Goal: Task Accomplishment & Management: Manage account settings

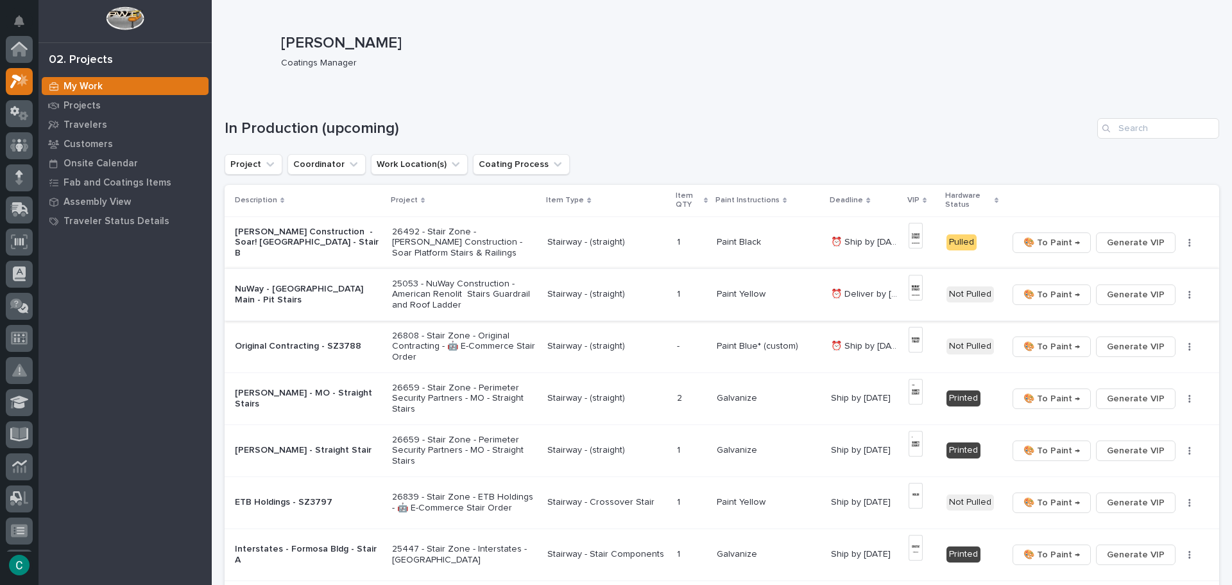
scroll to position [32, 0]
click at [1029, 249] on span "🎨 To Paint →" at bounding box center [1051, 242] width 56 height 15
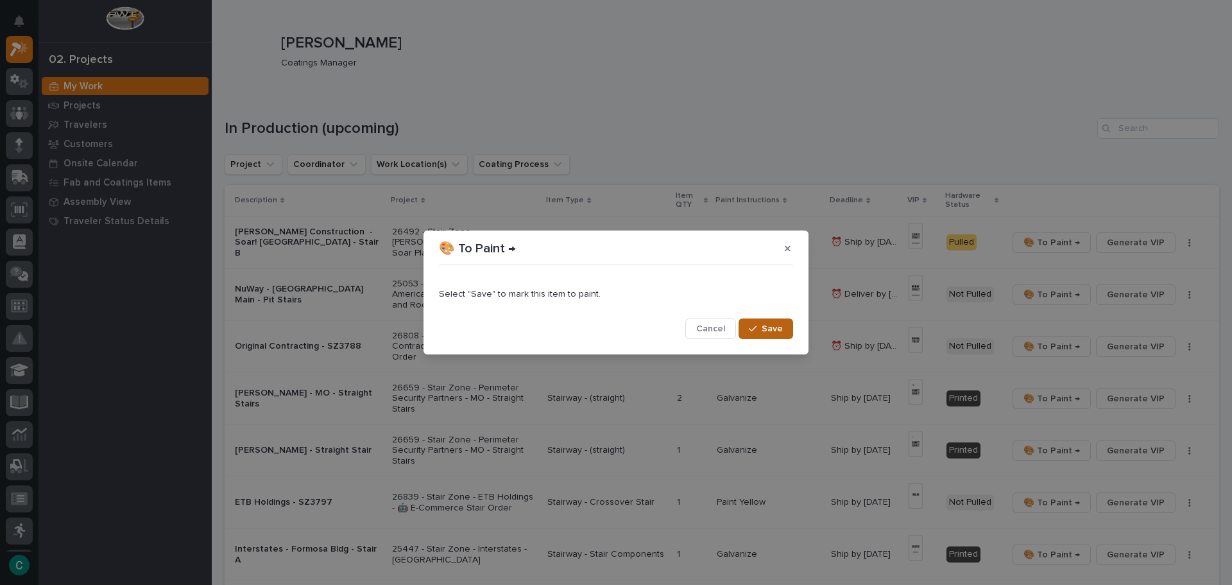
click at [779, 333] on span "Save" at bounding box center [772, 329] width 21 height 12
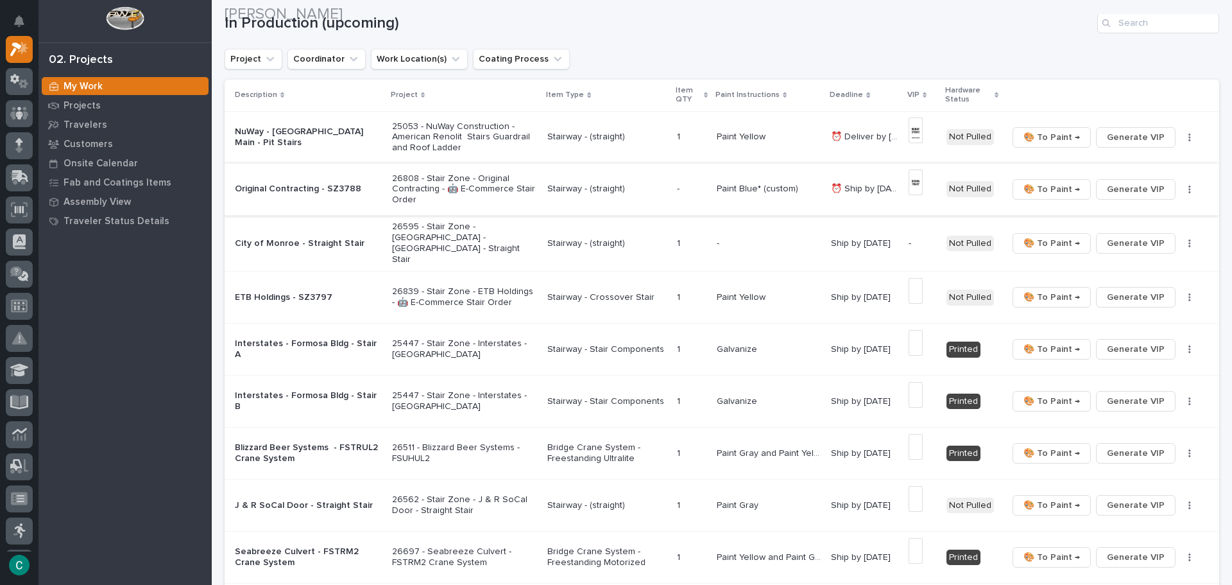
scroll to position [128, 0]
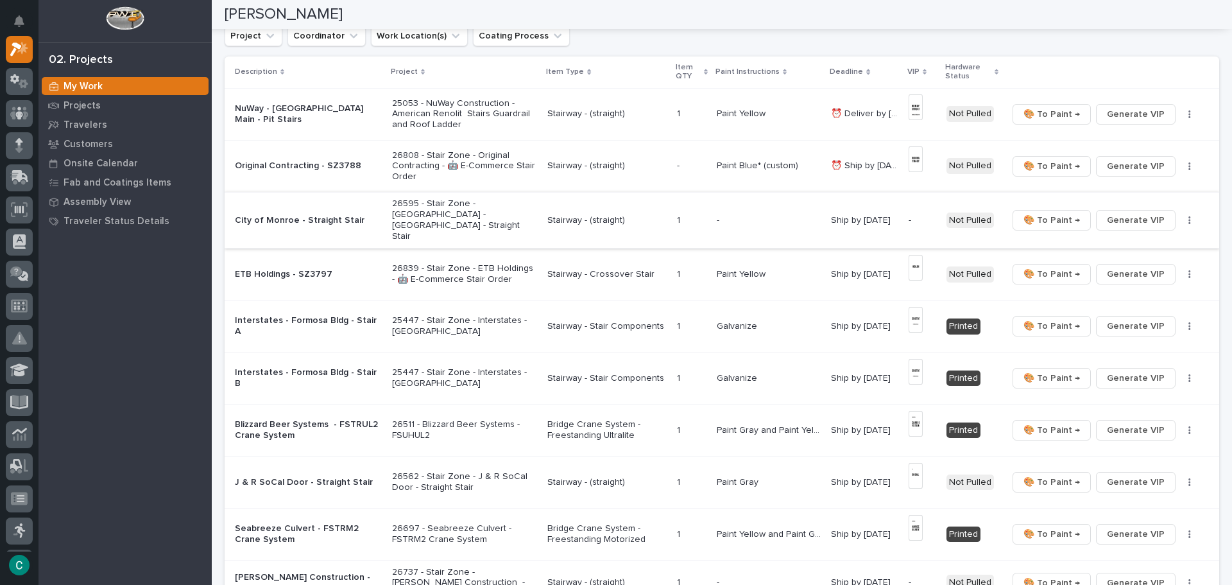
click at [1107, 212] on span "Generate VIP" at bounding box center [1136, 219] width 58 height 15
click at [499, 199] on p "26595 - Stair Zone - [GEOGRAPHIC_DATA] - [GEOGRAPHIC_DATA] - Straight Stair" at bounding box center [465, 219] width 146 height 43
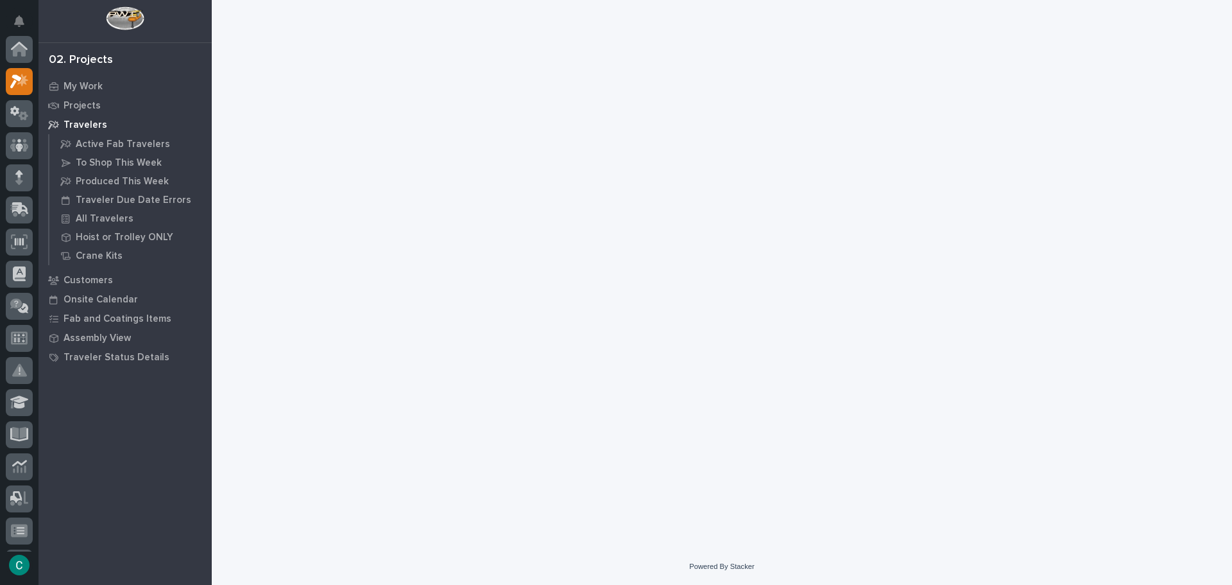
scroll to position [32, 0]
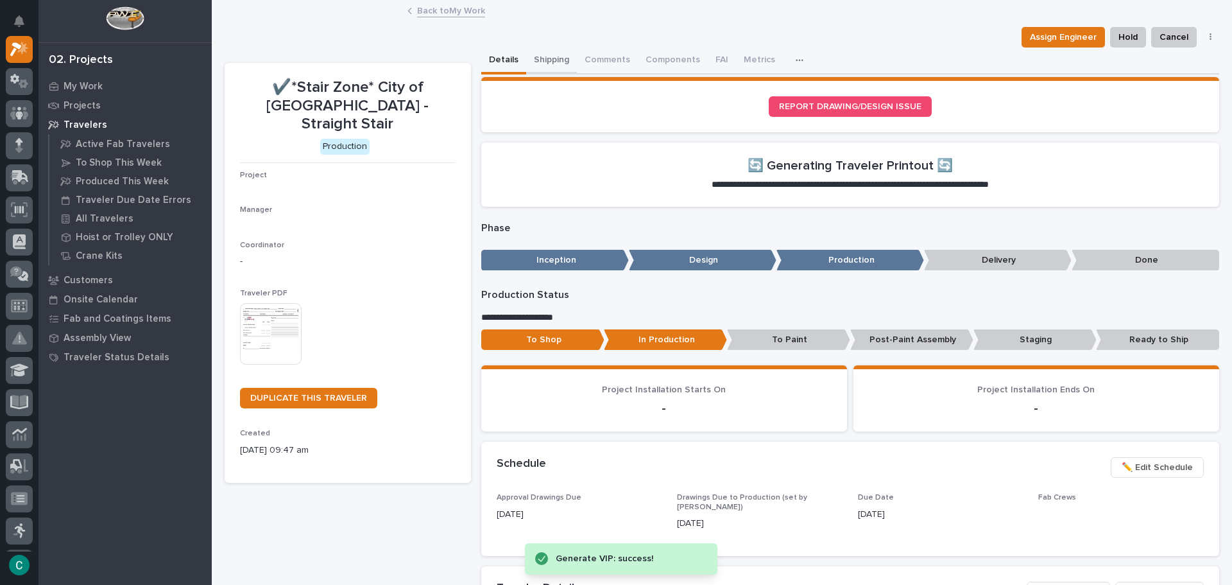
click at [552, 59] on button "Shipping" at bounding box center [551, 60] width 51 height 27
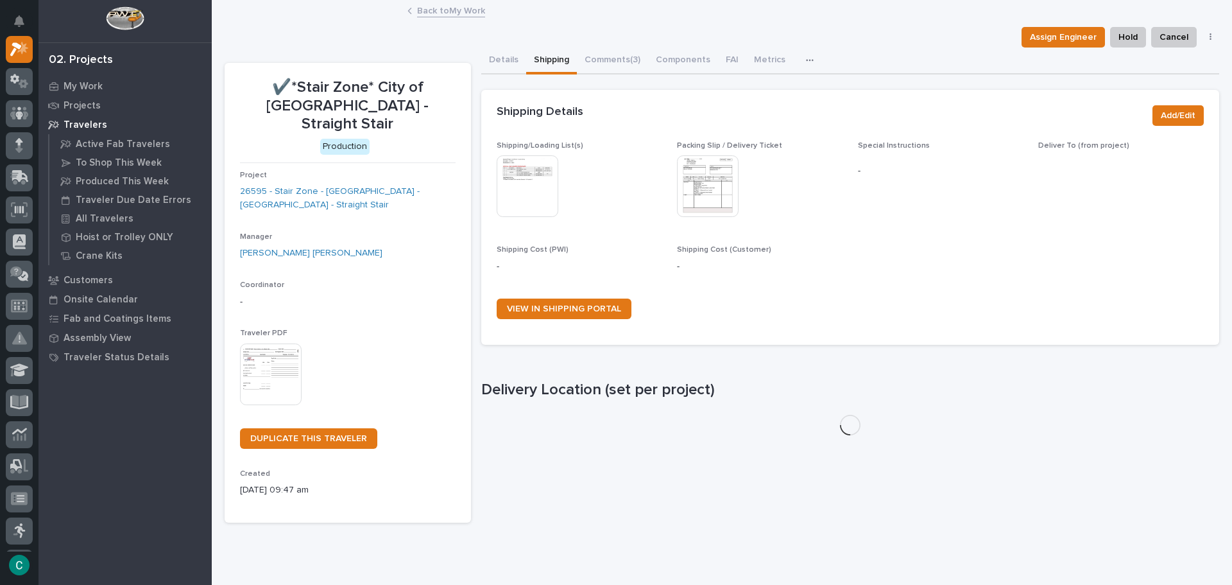
click at [540, 164] on img at bounding box center [528, 186] width 62 height 62
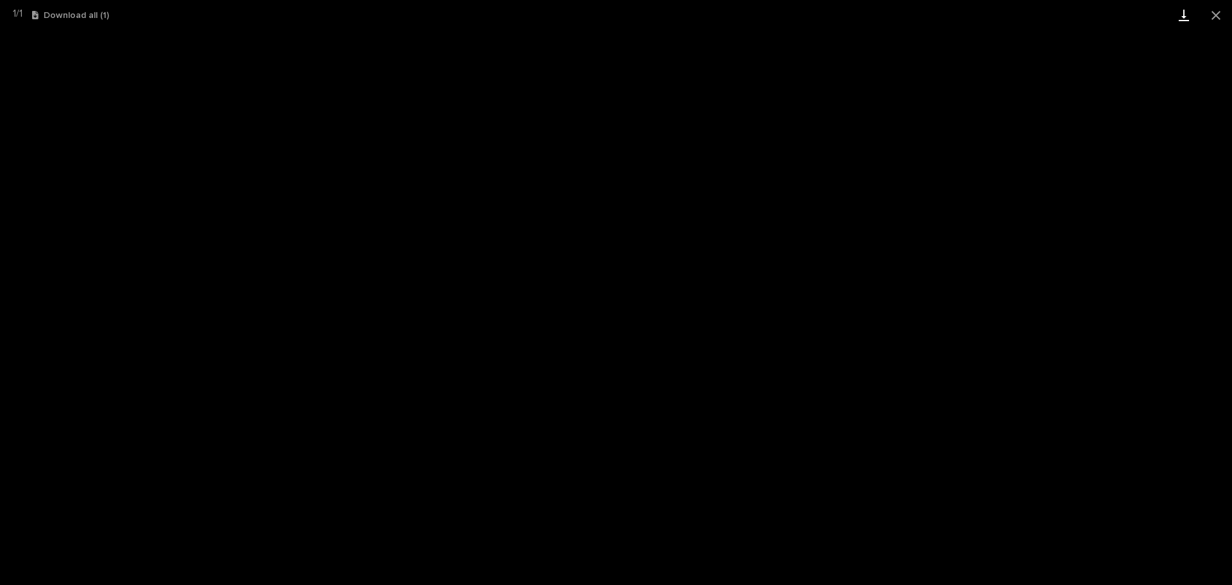
click at [1209, 11] on button "Close gallery" at bounding box center [1216, 15] width 32 height 30
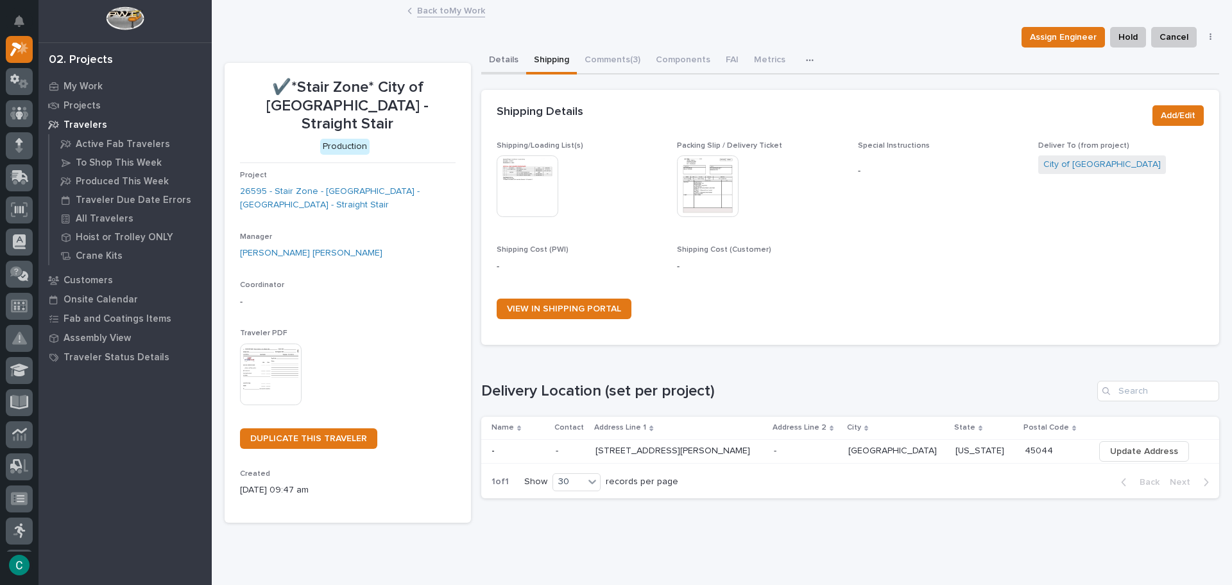
click at [498, 53] on button "Details" at bounding box center [503, 60] width 45 height 27
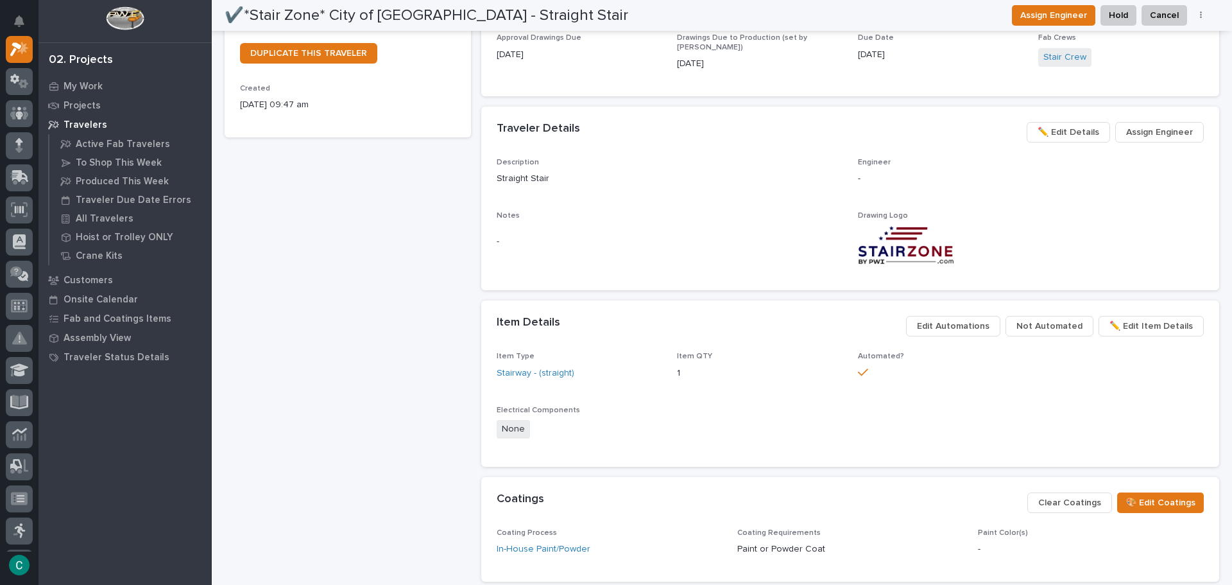
scroll to position [706, 0]
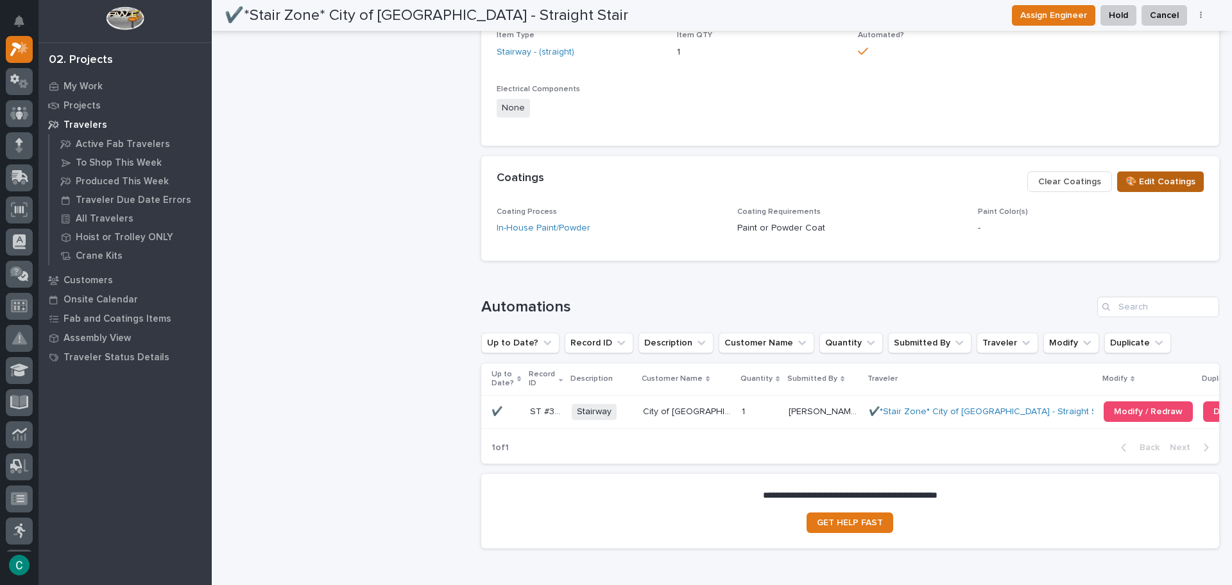
click at [1135, 178] on span "🎨 Edit Coatings" at bounding box center [1160, 181] width 70 height 15
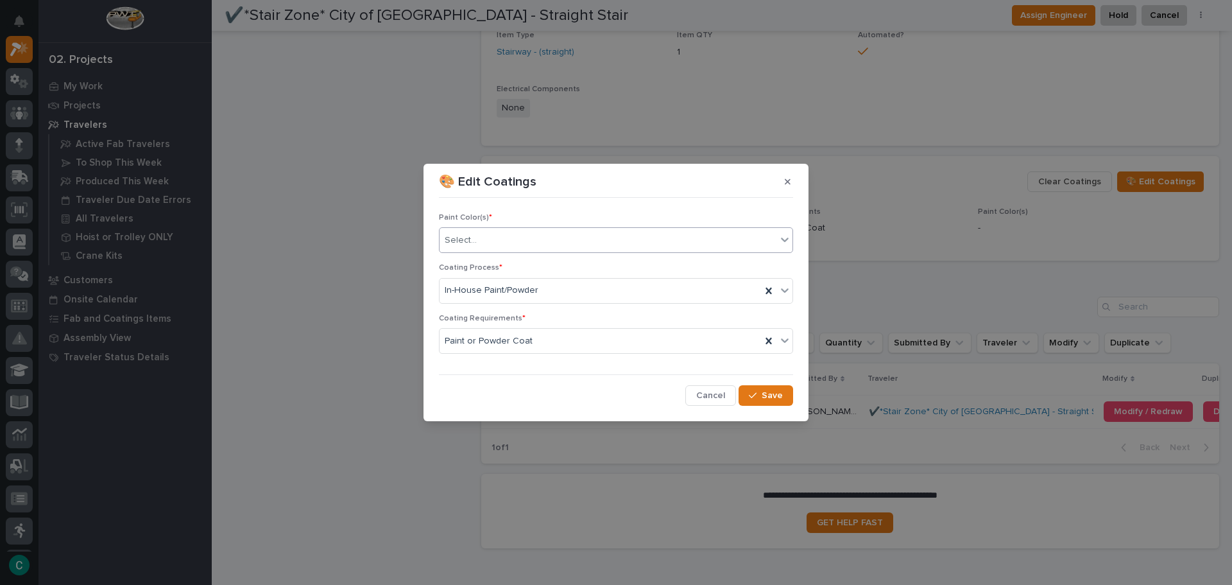
click at [611, 250] on div "Select..." at bounding box center [608, 240] width 337 height 21
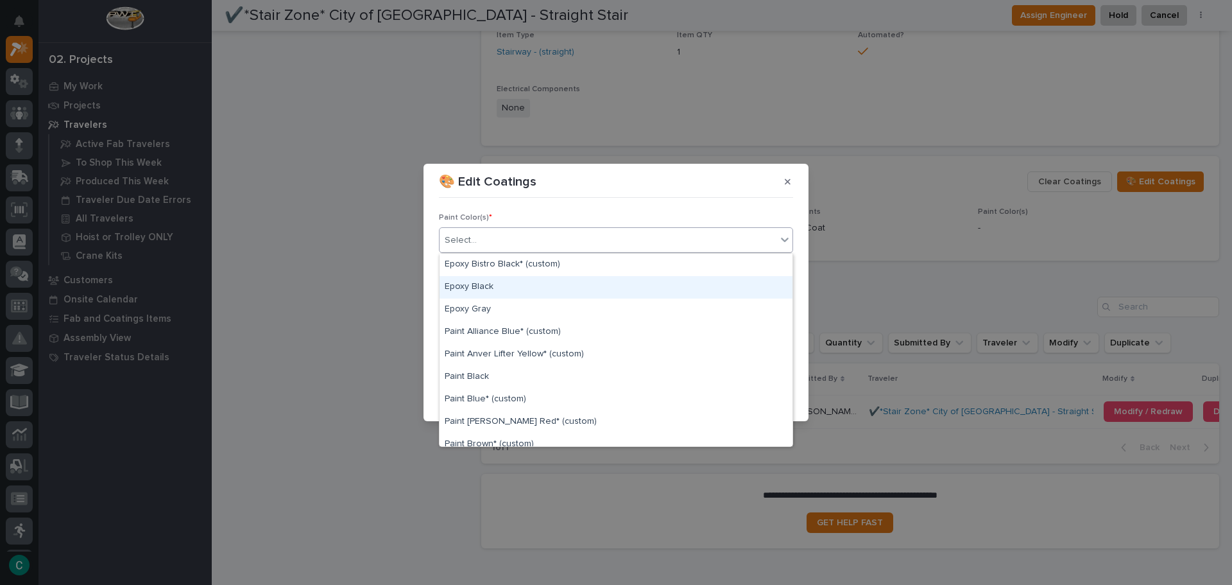
click at [597, 294] on div "Epoxy Black" at bounding box center [616, 287] width 353 height 22
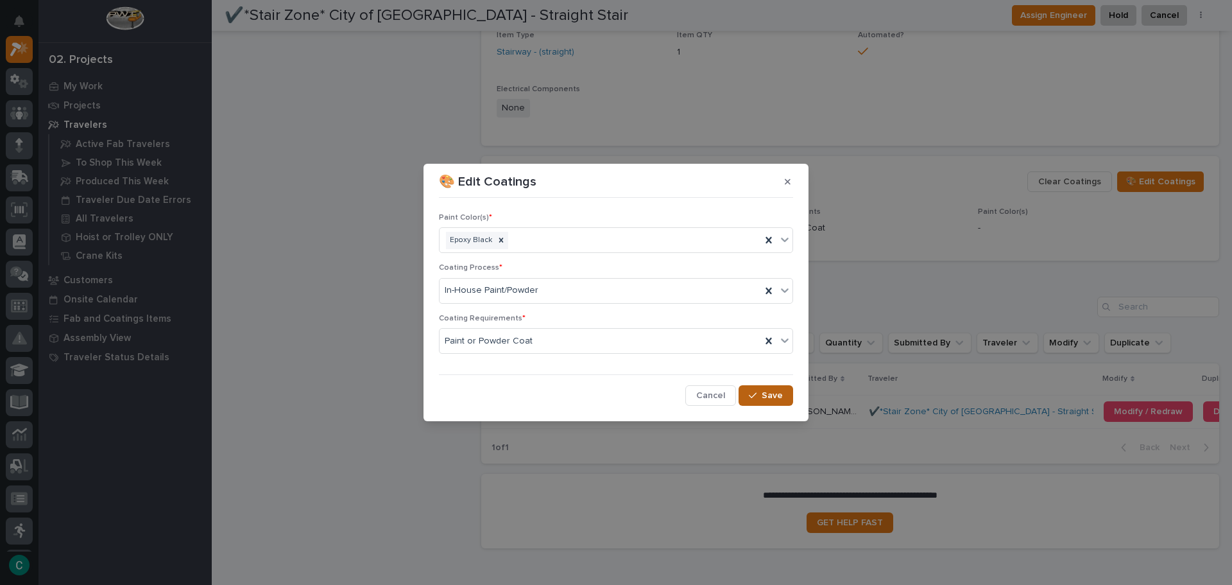
click at [756, 388] on button "Save" at bounding box center [766, 395] width 55 height 21
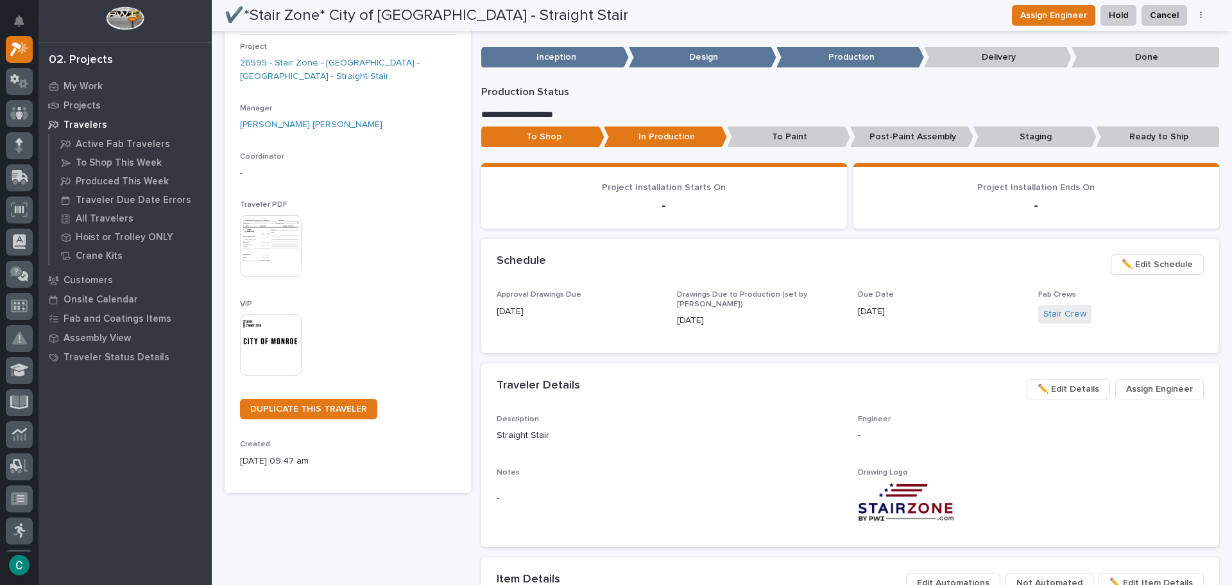
scroll to position [0, 0]
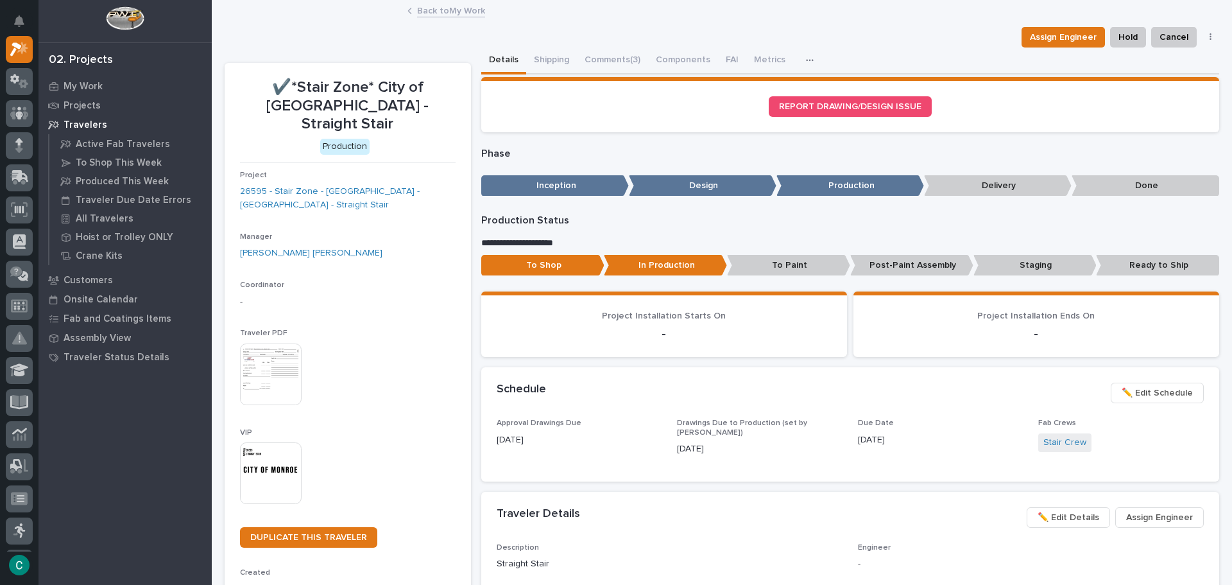
click at [449, 11] on link "Back to My Work" at bounding box center [451, 10] width 68 height 15
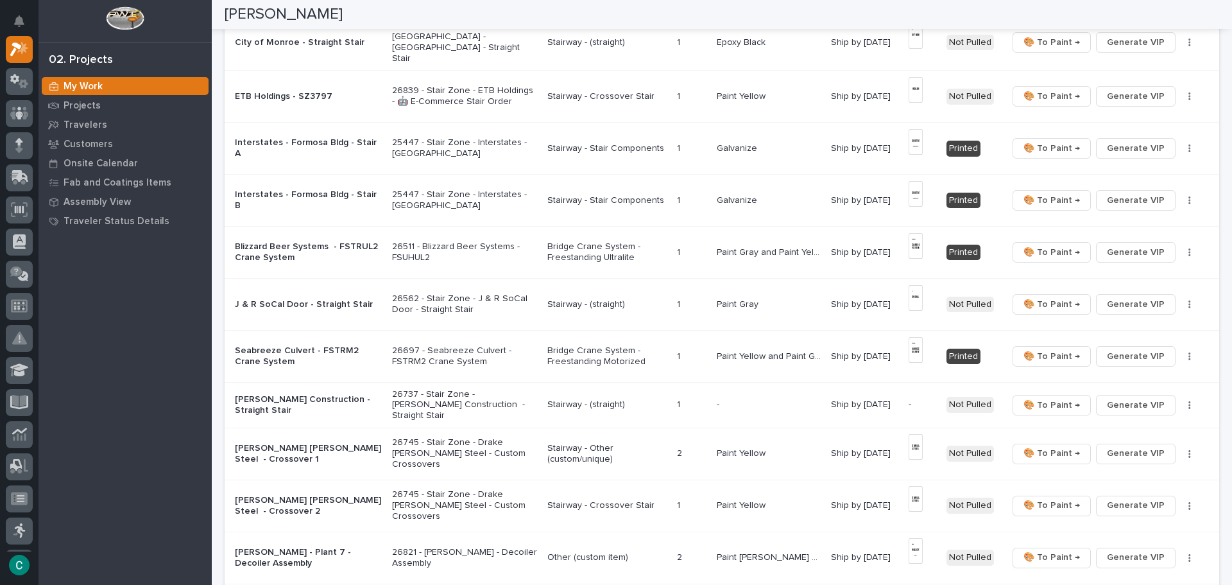
scroll to position [321, 0]
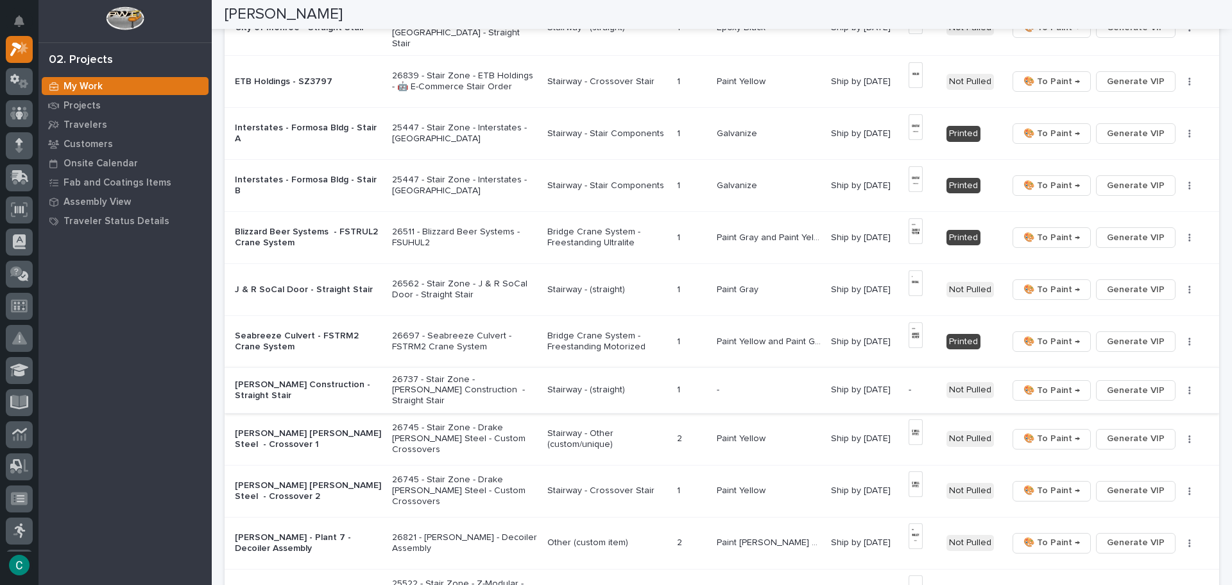
click at [1131, 382] on span "Generate VIP" at bounding box center [1136, 389] width 58 height 15
click at [579, 384] on p "Stairway - (straight)" at bounding box center [606, 389] width 119 height 11
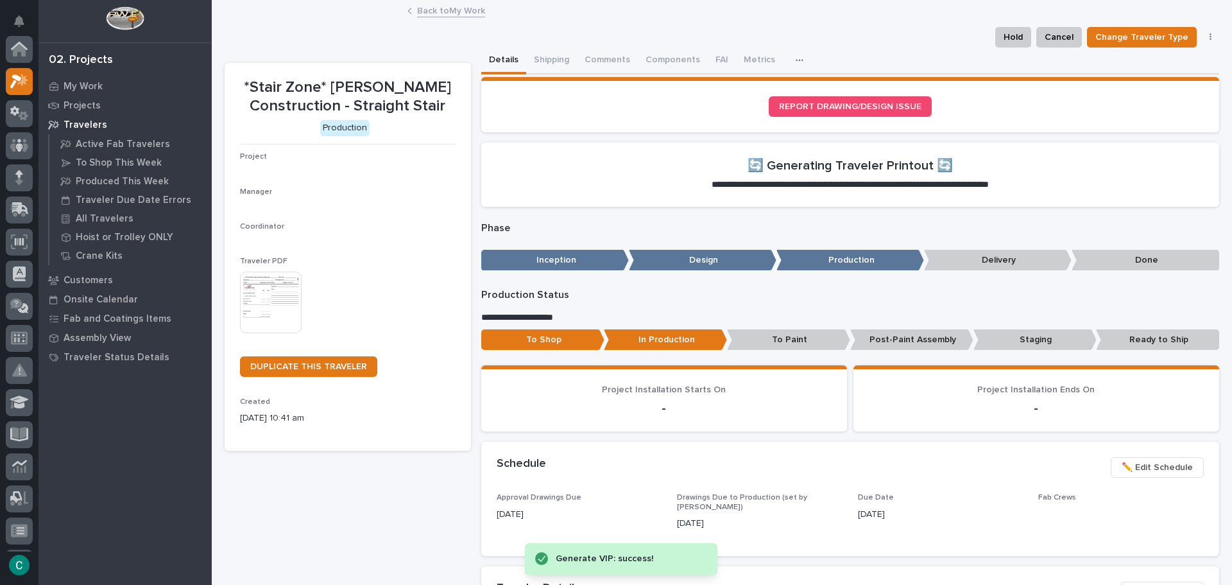
scroll to position [32, 0]
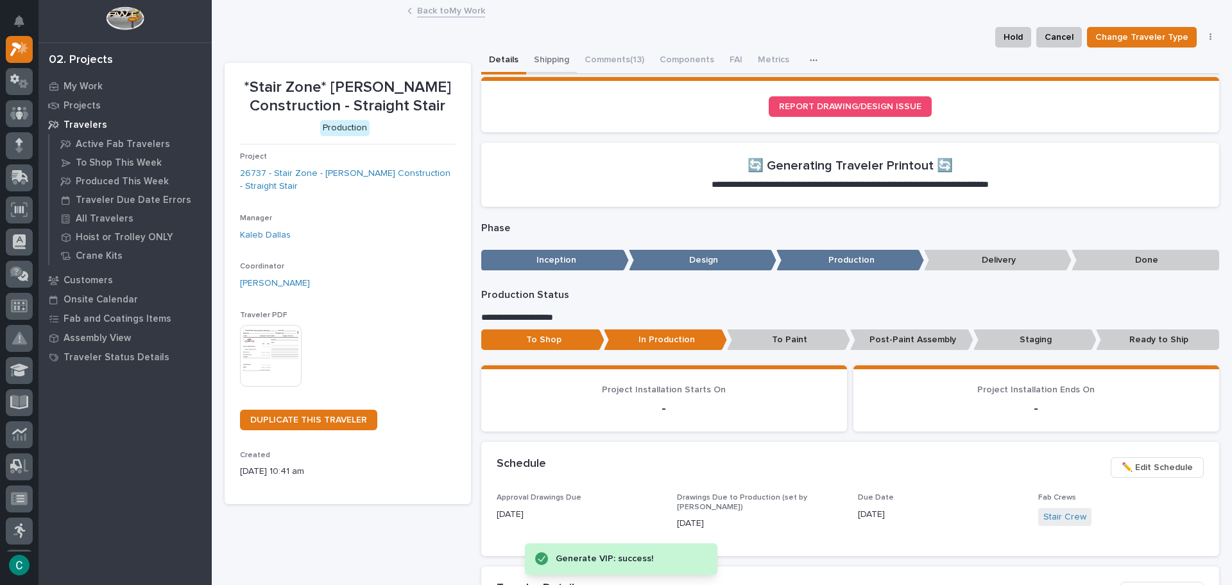
click at [547, 54] on button "Shipping" at bounding box center [551, 60] width 51 height 27
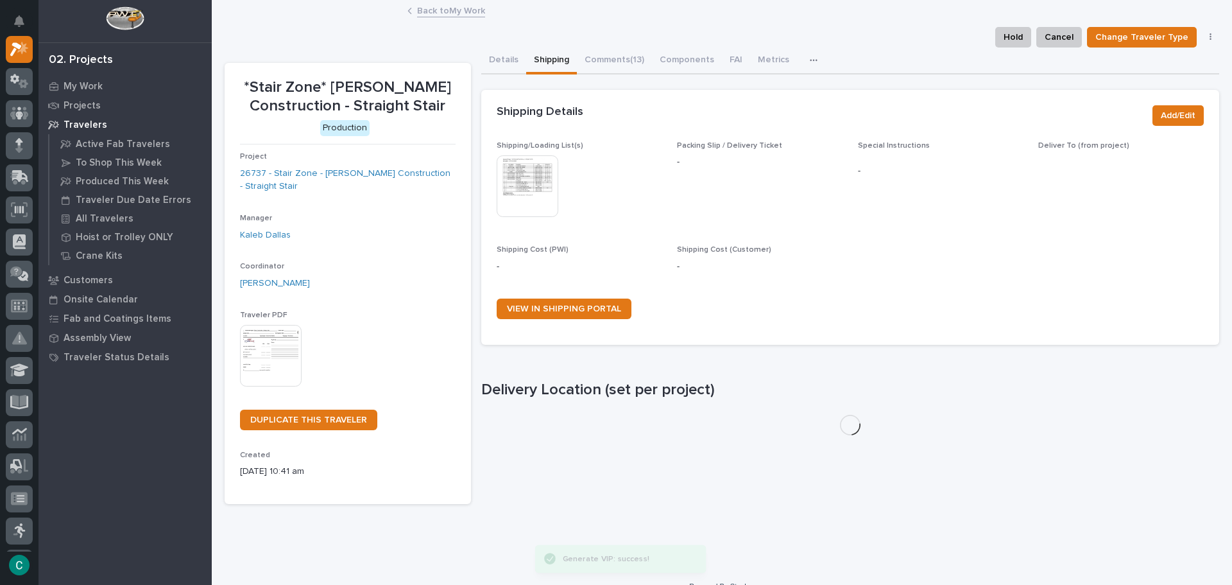
click at [536, 187] on img at bounding box center [528, 186] width 62 height 62
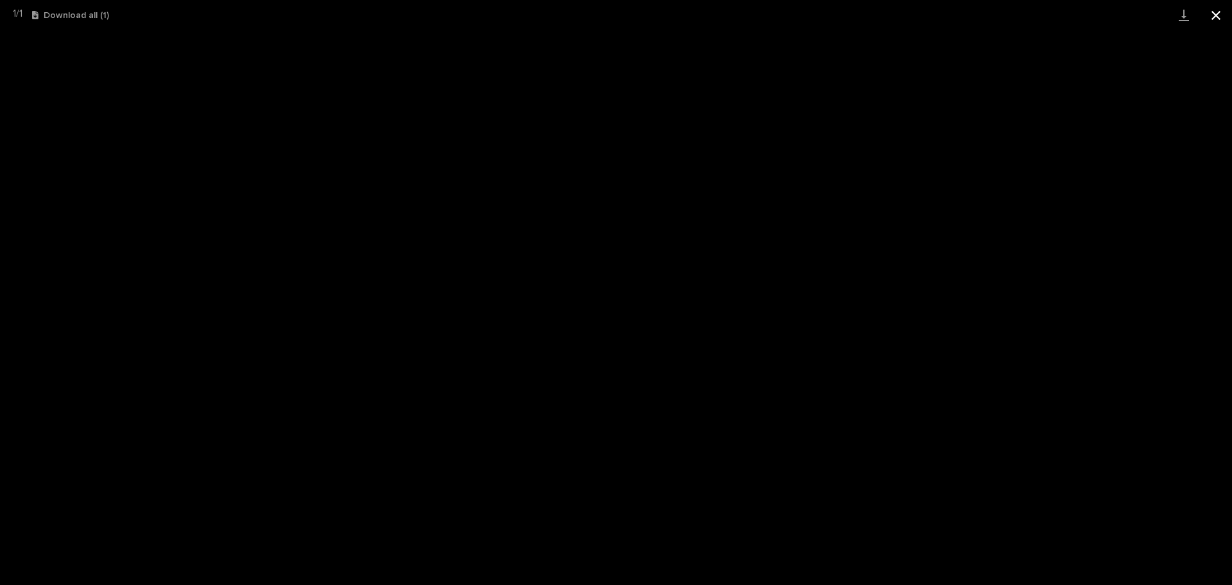
click at [1216, 22] on button "Close gallery" at bounding box center [1216, 15] width 32 height 30
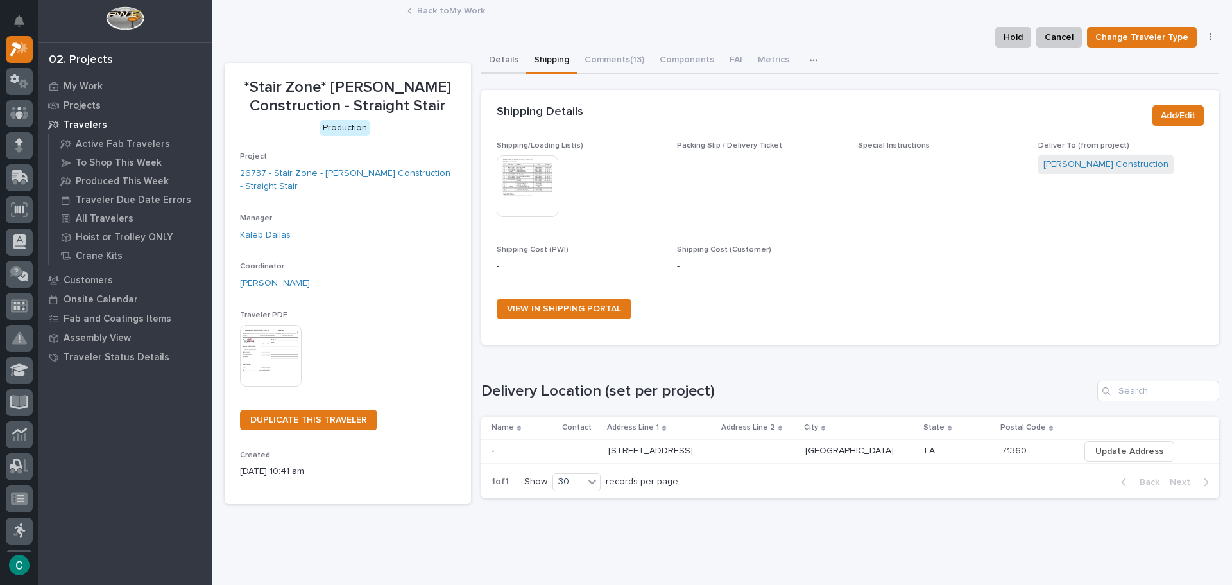
drag, startPoint x: 494, startPoint y: 56, endPoint x: 504, endPoint y: 59, distance: 10.6
click at [494, 57] on button "Details" at bounding box center [503, 60] width 45 height 27
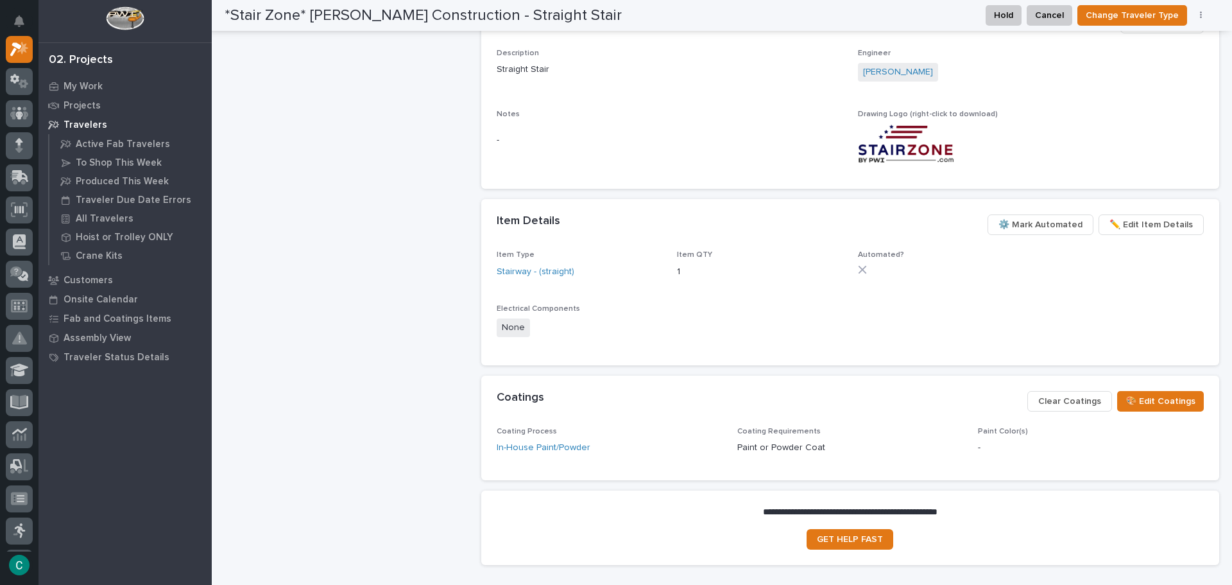
scroll to position [513, 0]
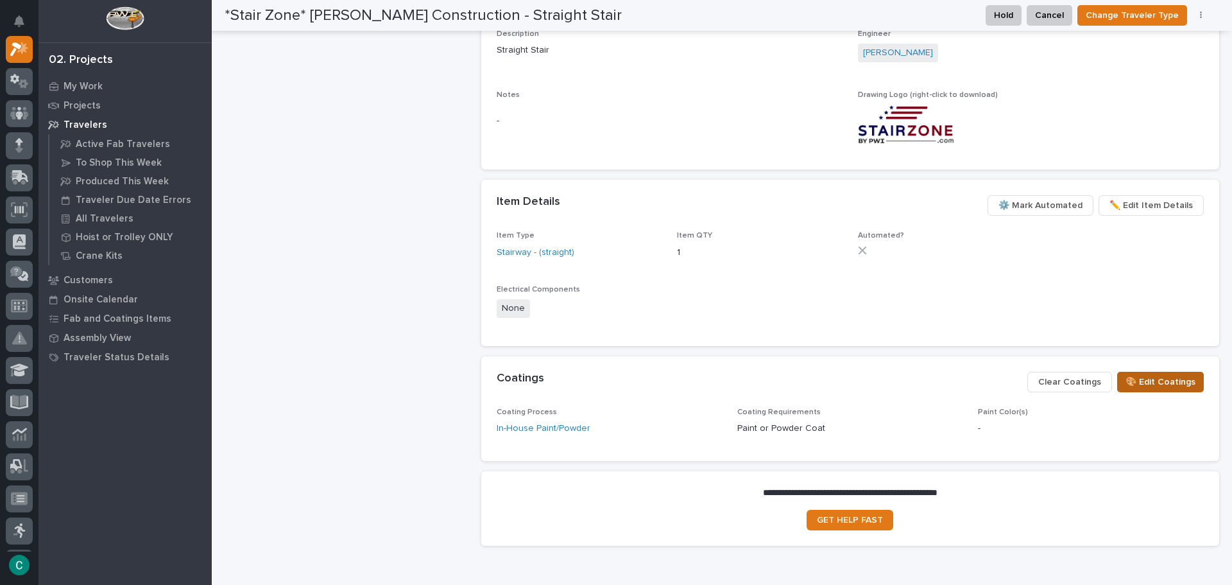
click at [1133, 379] on span "🎨 Edit Coatings" at bounding box center [1160, 381] width 70 height 15
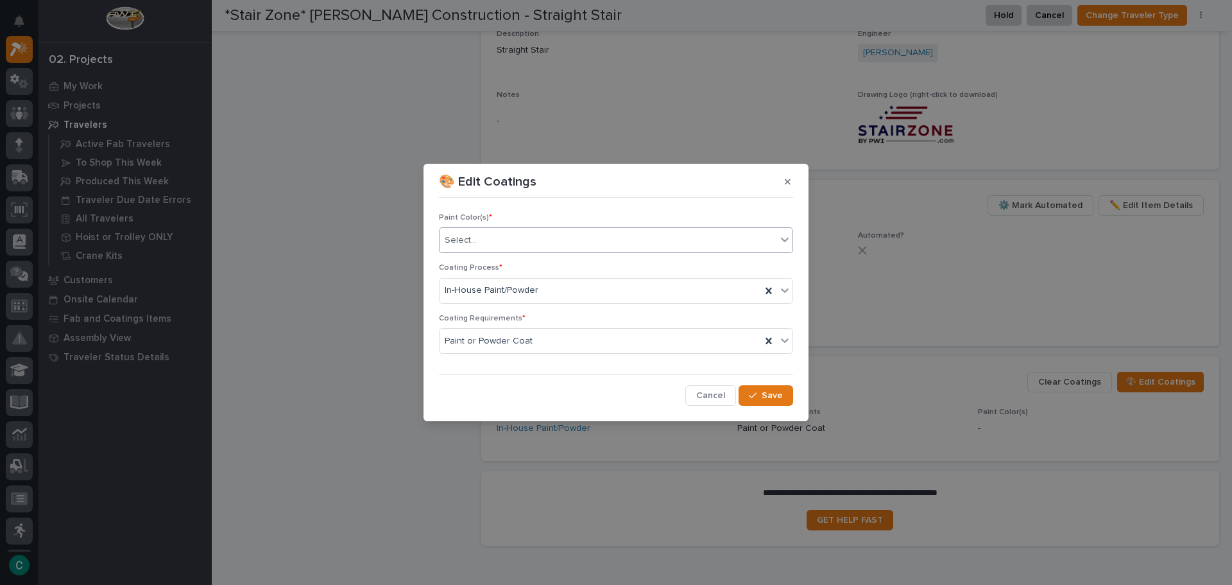
click at [524, 241] on div "Select..." at bounding box center [608, 240] width 337 height 21
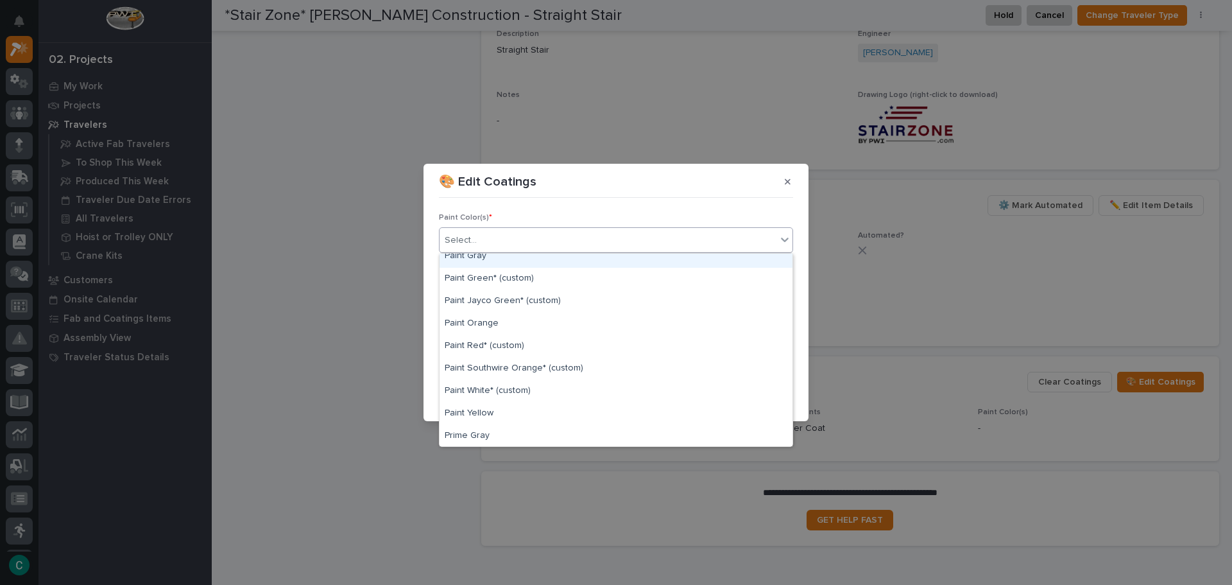
scroll to position [257, 0]
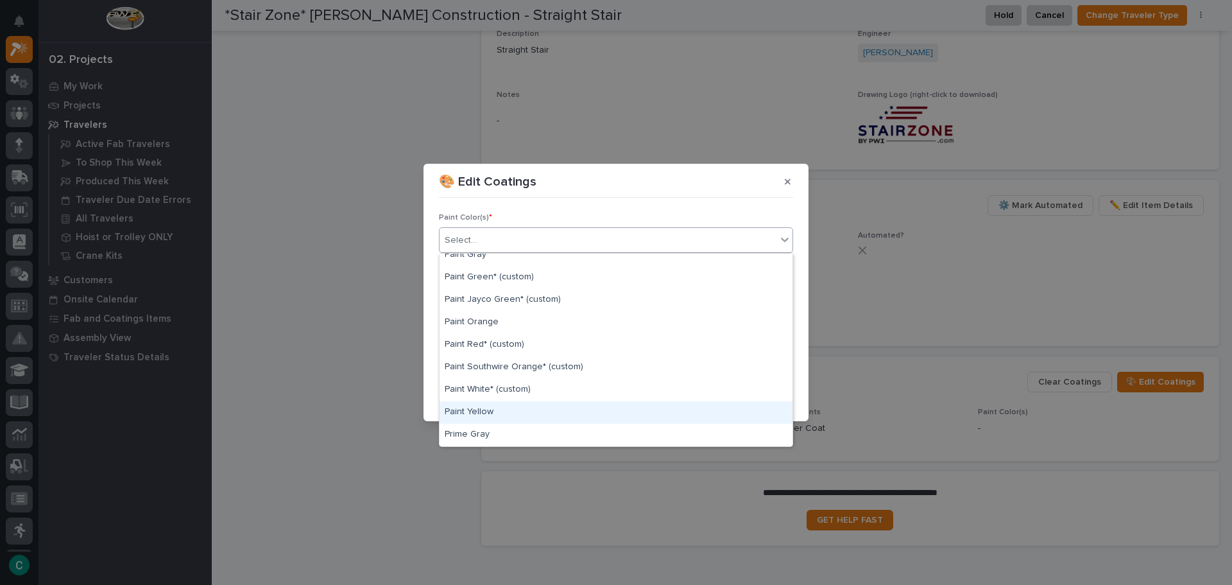
click at [540, 406] on div "Paint Yellow" at bounding box center [616, 412] width 353 height 22
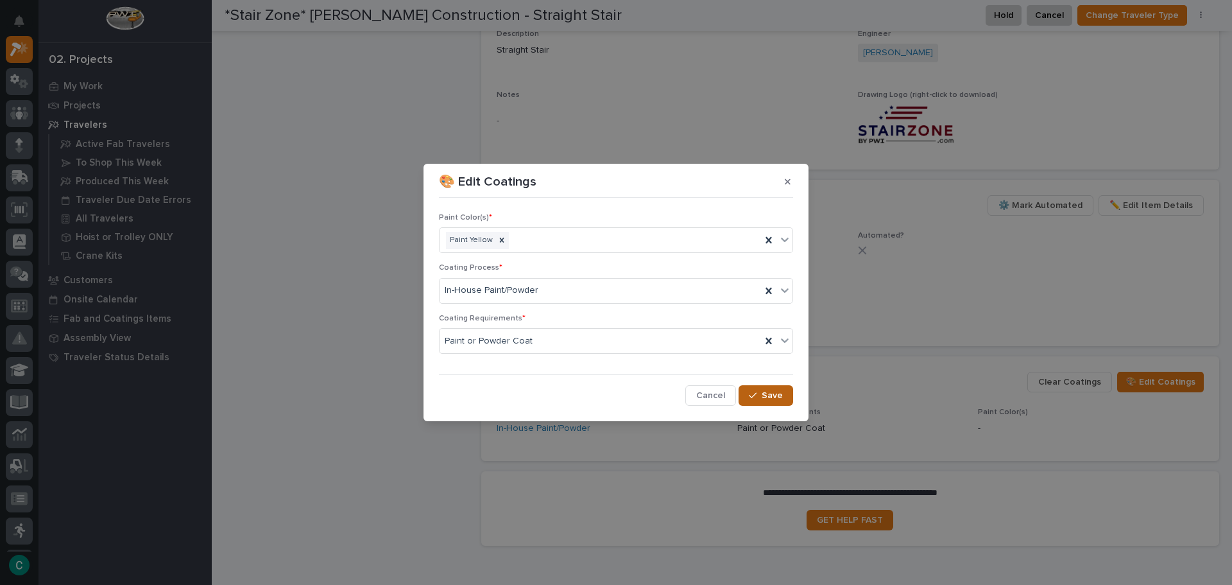
click at [769, 391] on span "Save" at bounding box center [772, 395] width 21 height 12
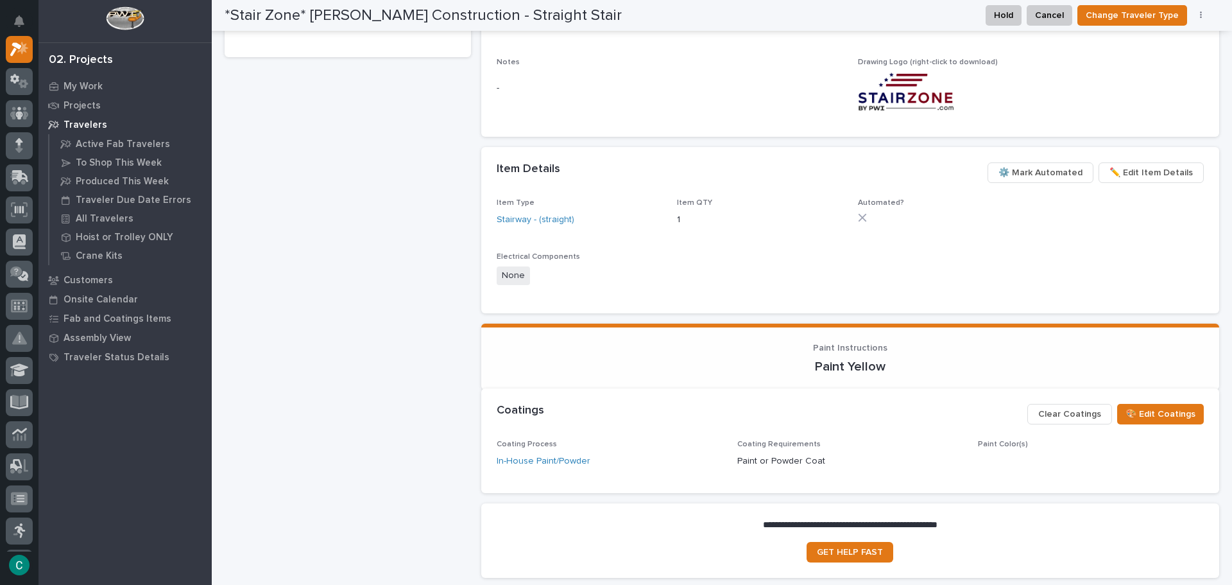
scroll to position [1, 0]
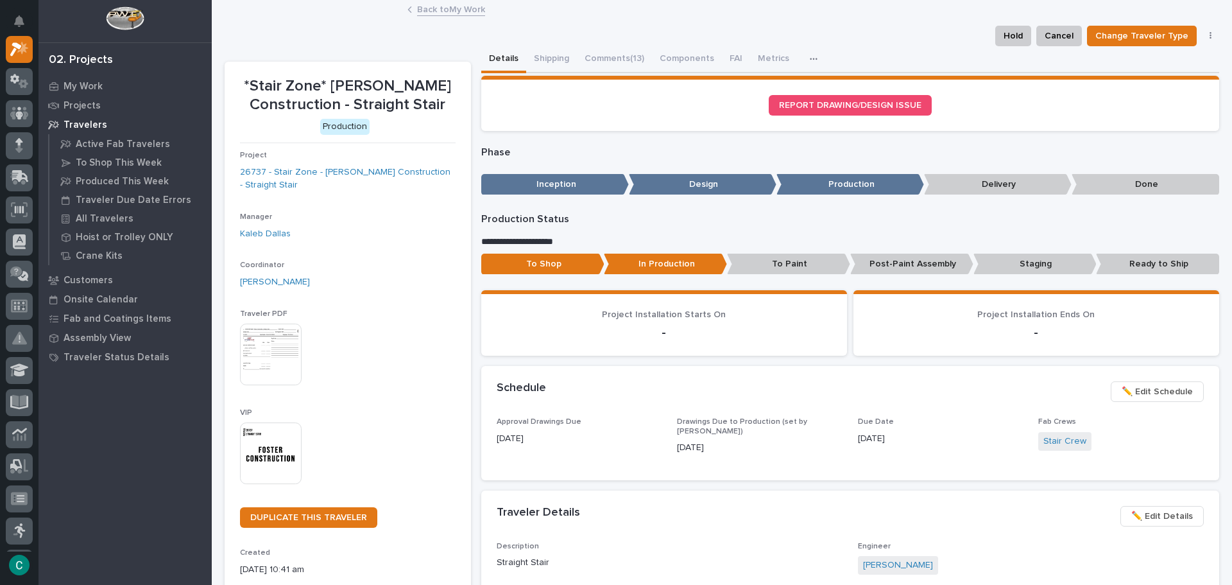
click at [456, 10] on link "Back to My Work" at bounding box center [451, 8] width 68 height 15
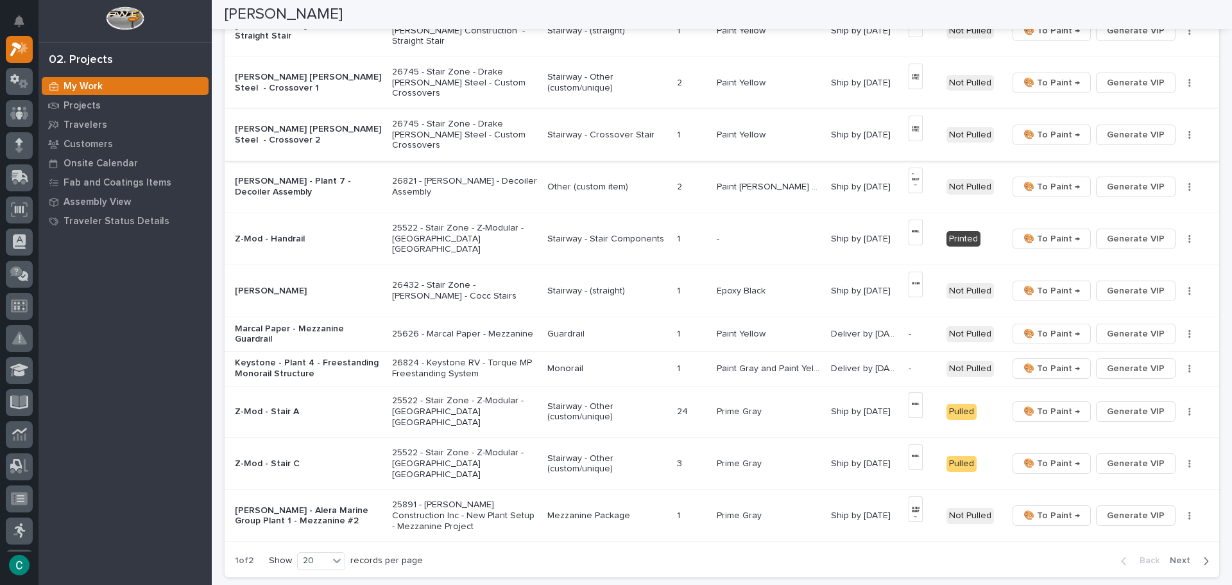
scroll to position [706, 0]
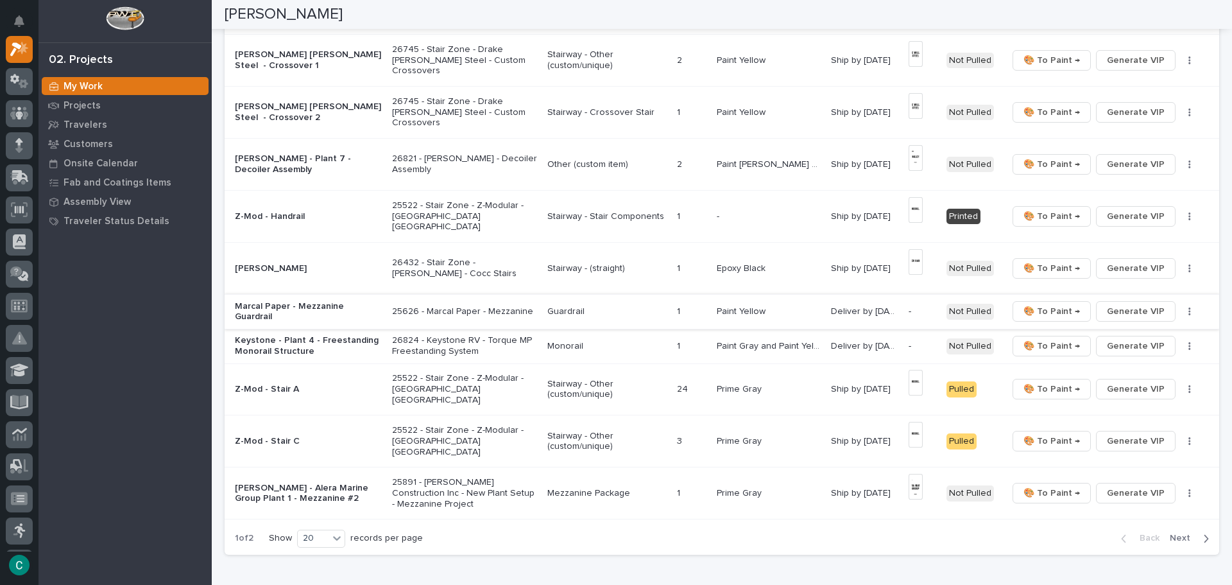
click at [1153, 309] on span "Generate VIP" at bounding box center [1136, 310] width 58 height 15
click at [1132, 342] on span "Generate VIP" at bounding box center [1136, 345] width 58 height 15
click at [567, 308] on p "Guardrail" at bounding box center [606, 311] width 119 height 11
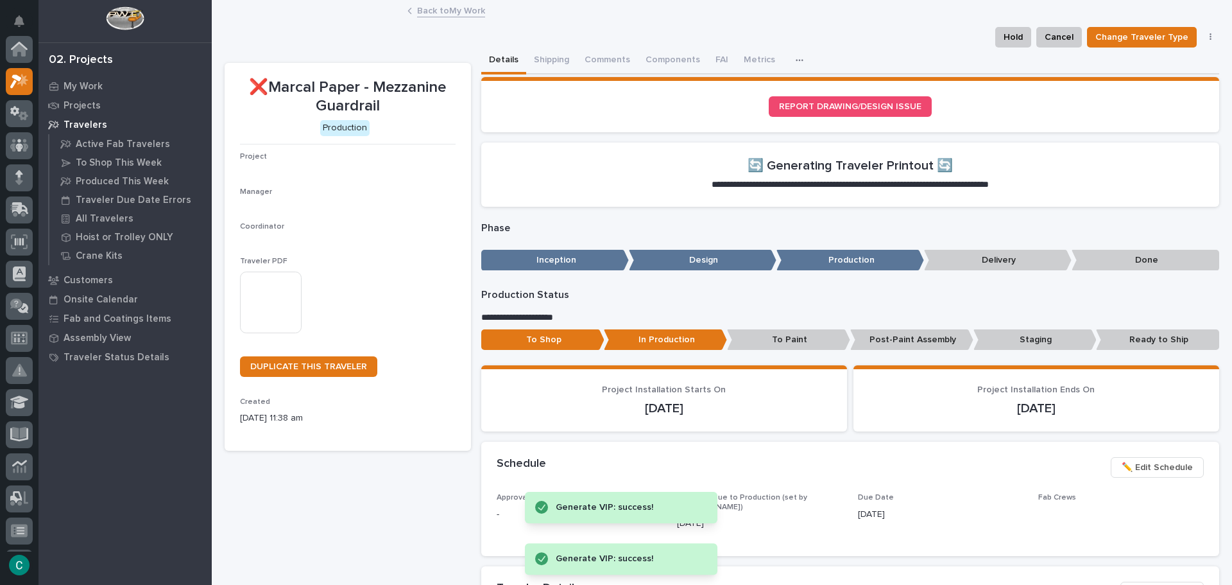
scroll to position [32, 0]
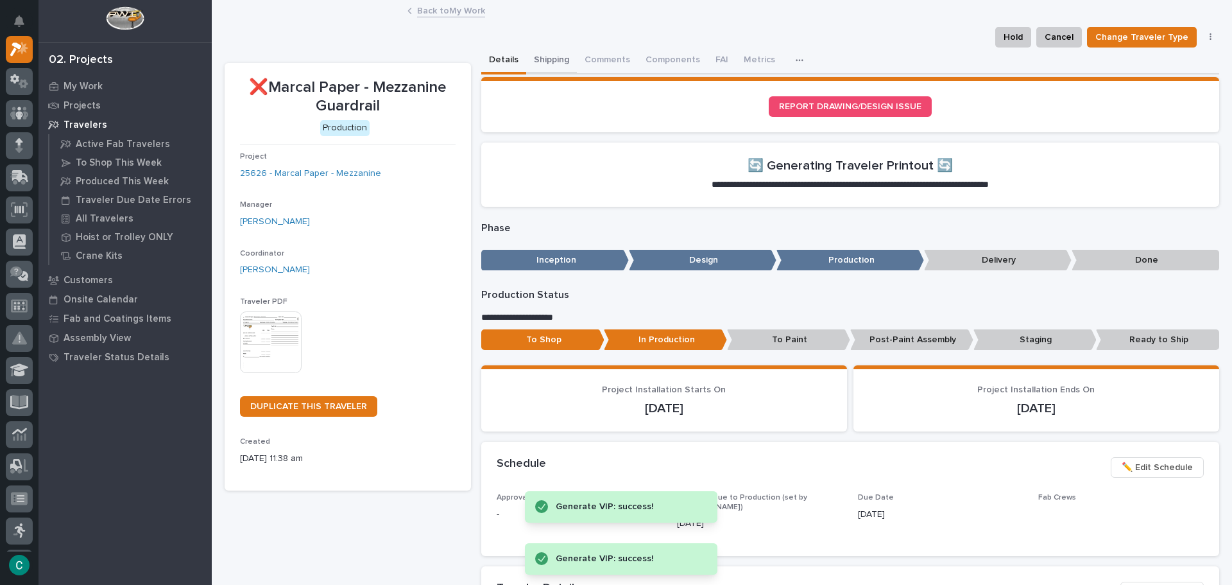
click at [551, 54] on button "Shipping" at bounding box center [551, 60] width 51 height 27
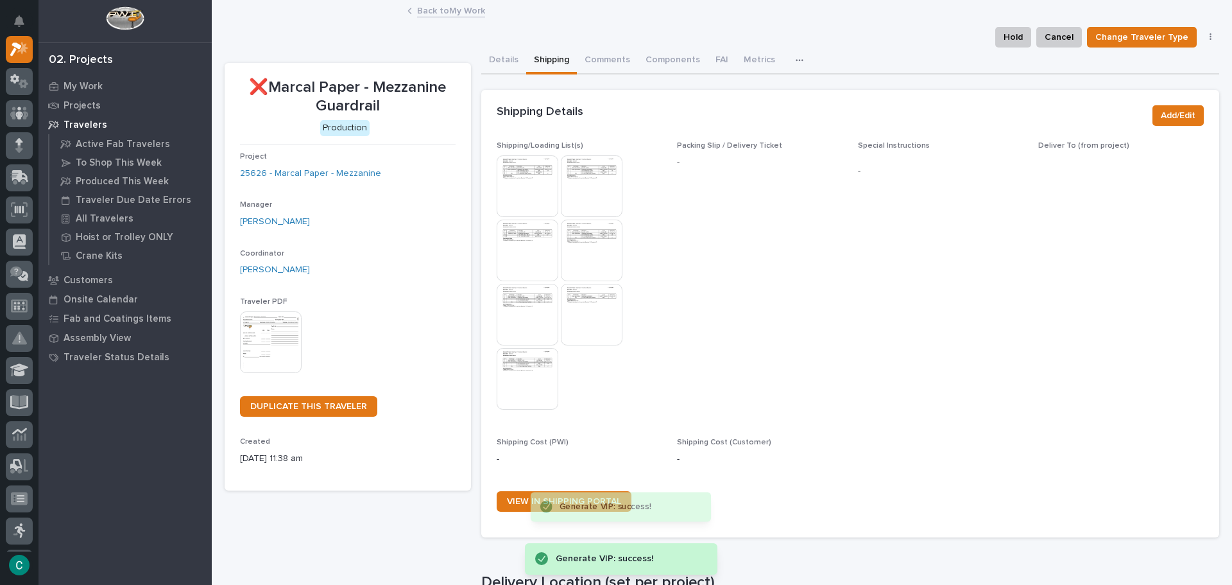
click at [536, 197] on img at bounding box center [528, 186] width 62 height 62
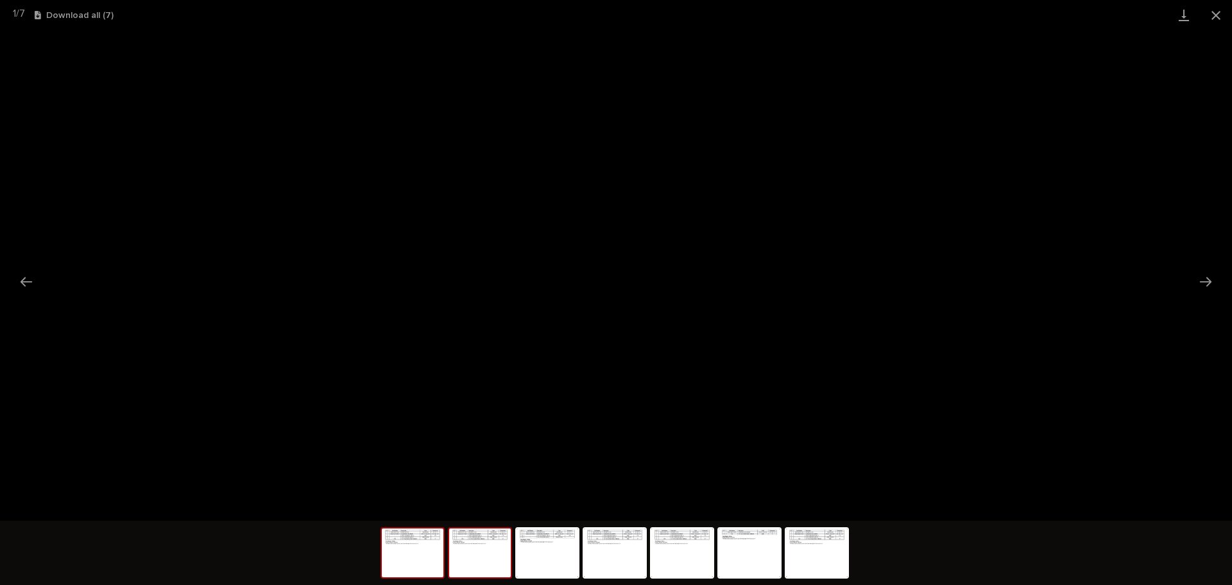
click at [497, 549] on img at bounding box center [480, 552] width 62 height 49
click at [564, 547] on img at bounding box center [548, 552] width 62 height 49
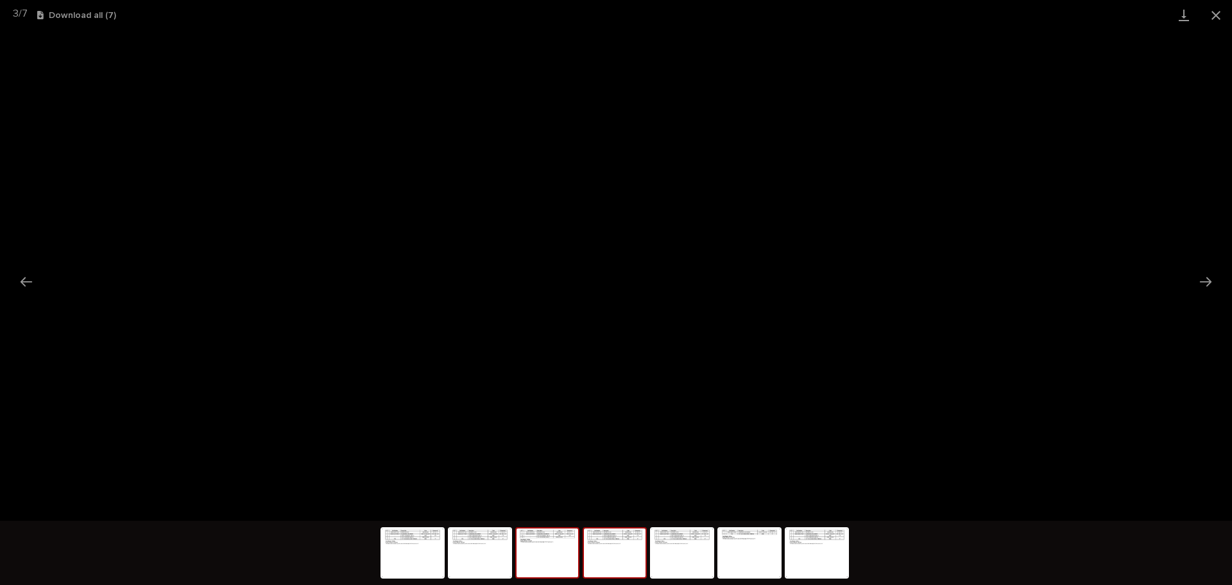
click at [615, 547] on img at bounding box center [615, 552] width 62 height 49
click at [695, 556] on img at bounding box center [682, 552] width 62 height 49
click at [748, 554] on img at bounding box center [750, 552] width 62 height 49
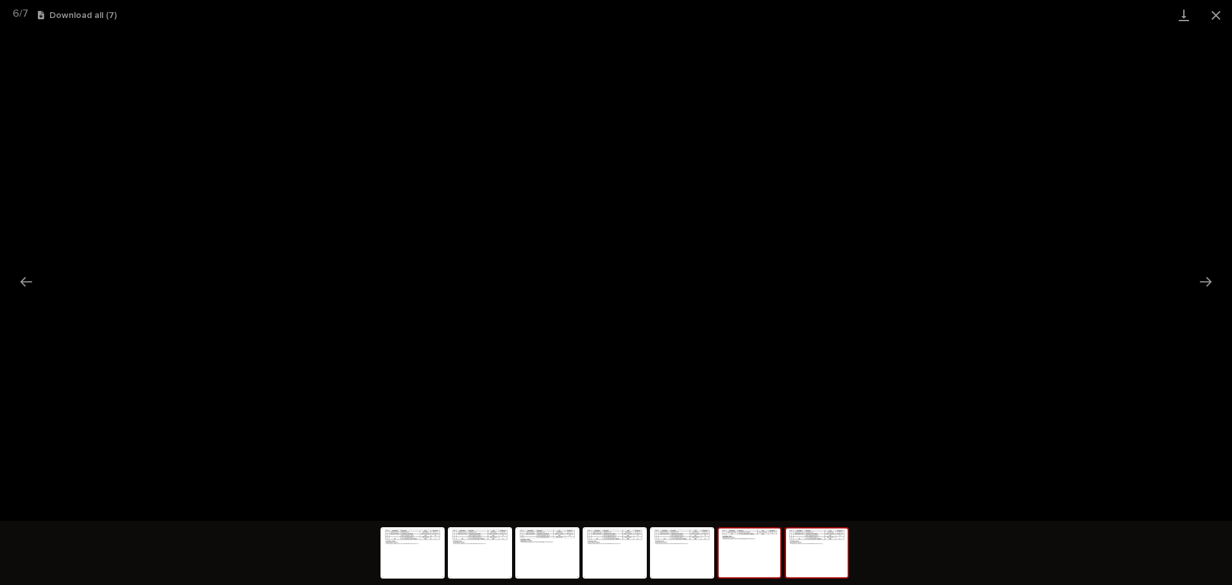
click at [834, 565] on img at bounding box center [817, 552] width 62 height 49
click at [1226, 9] on button "Close gallery" at bounding box center [1216, 15] width 32 height 30
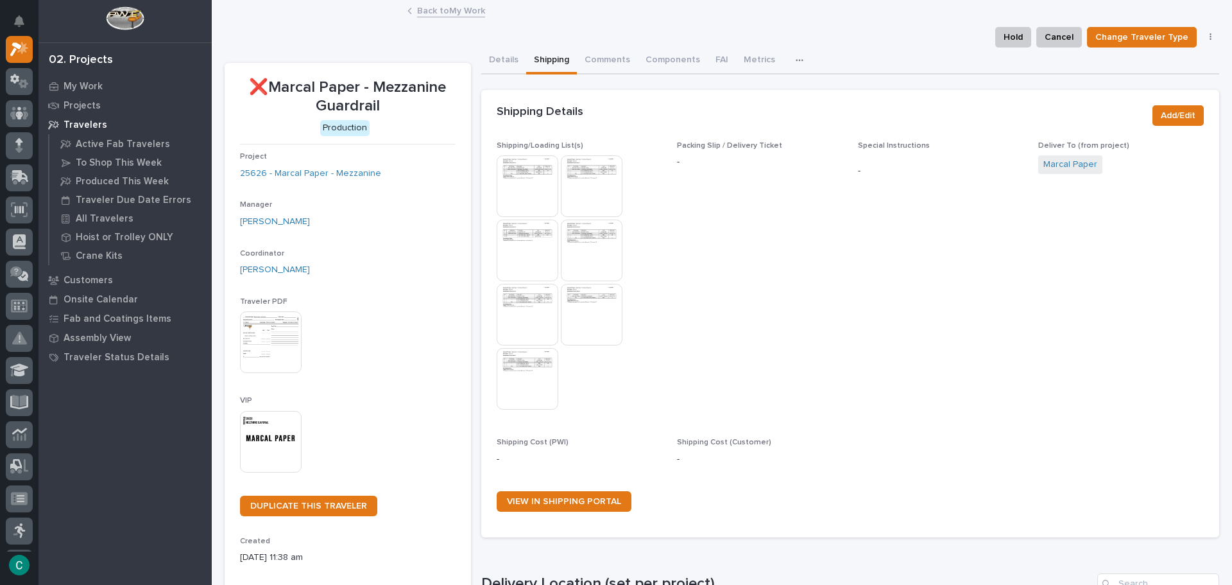
click at [457, 5] on link "Back to My Work" at bounding box center [451, 10] width 68 height 15
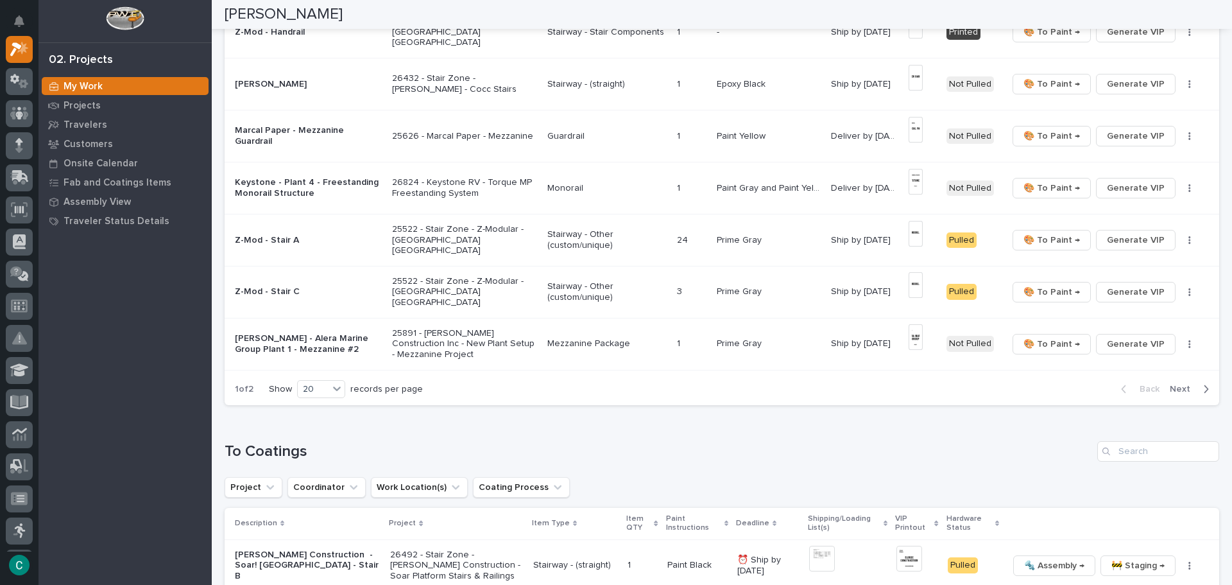
scroll to position [898, 0]
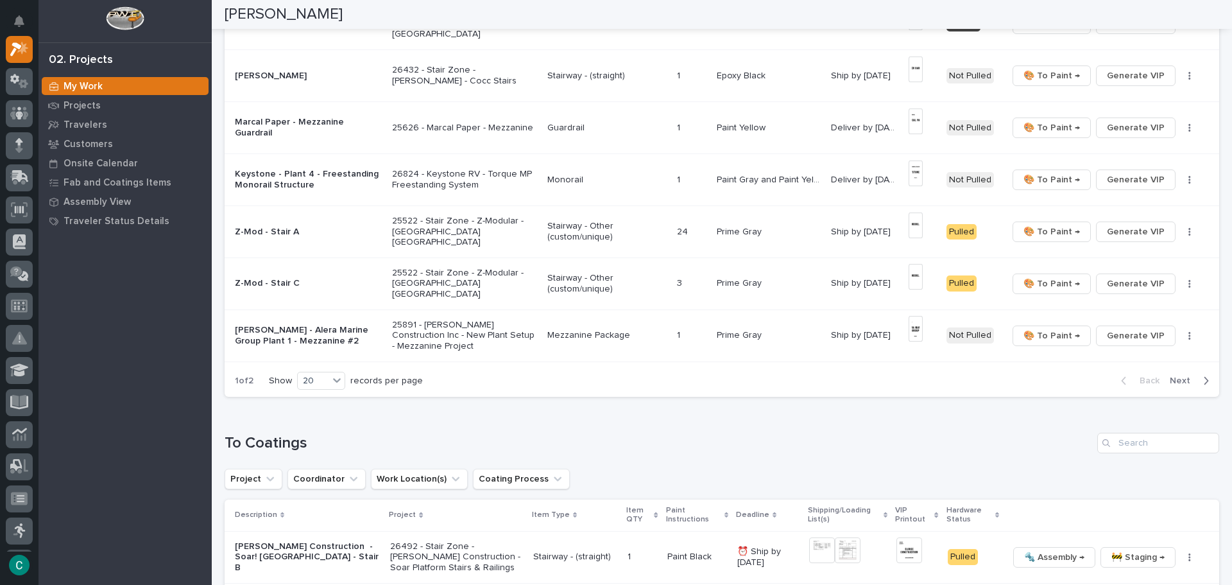
click at [1175, 375] on span "Next" at bounding box center [1184, 381] width 28 height 12
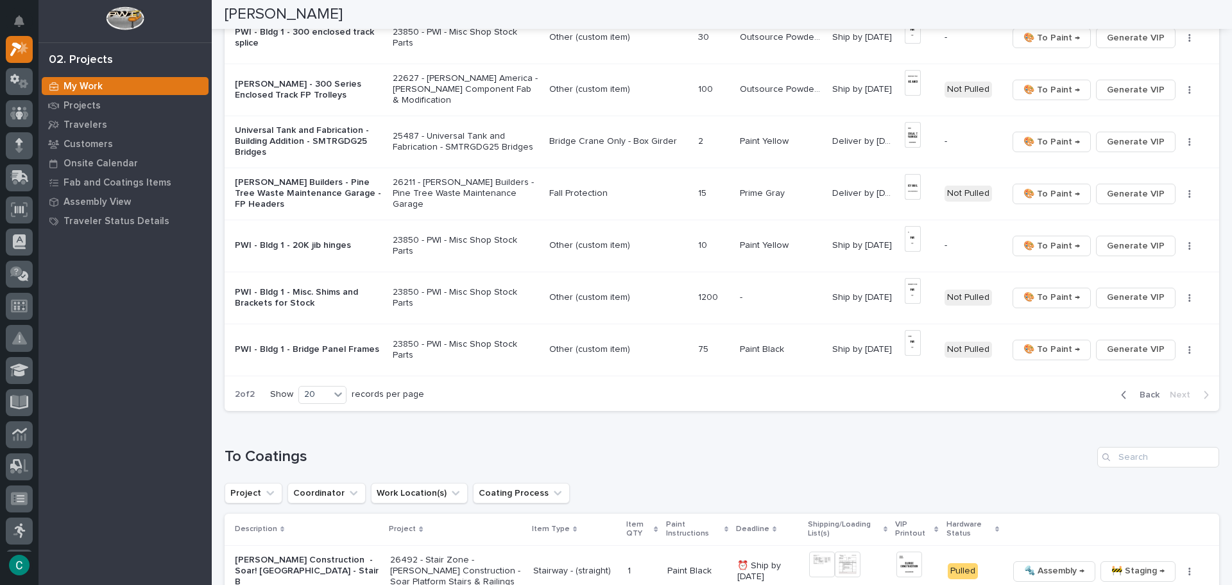
scroll to position [642, 0]
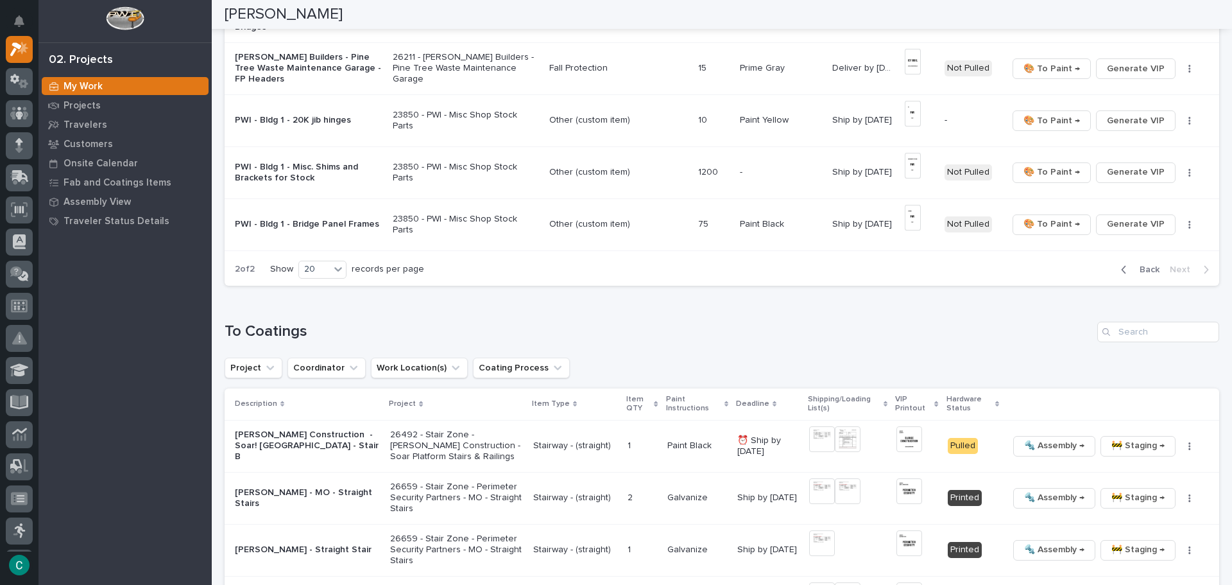
click at [1138, 272] on span "Back" at bounding box center [1146, 270] width 28 height 12
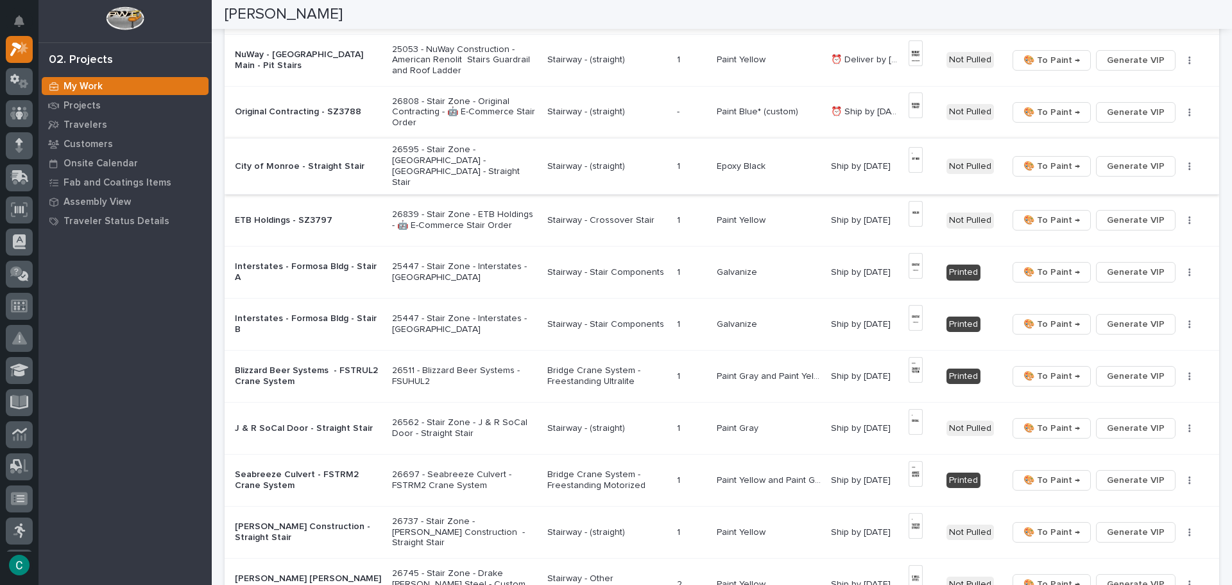
scroll to position [182, 0]
click at [591, 162] on p "Stairway - (straight)" at bounding box center [606, 167] width 119 height 11
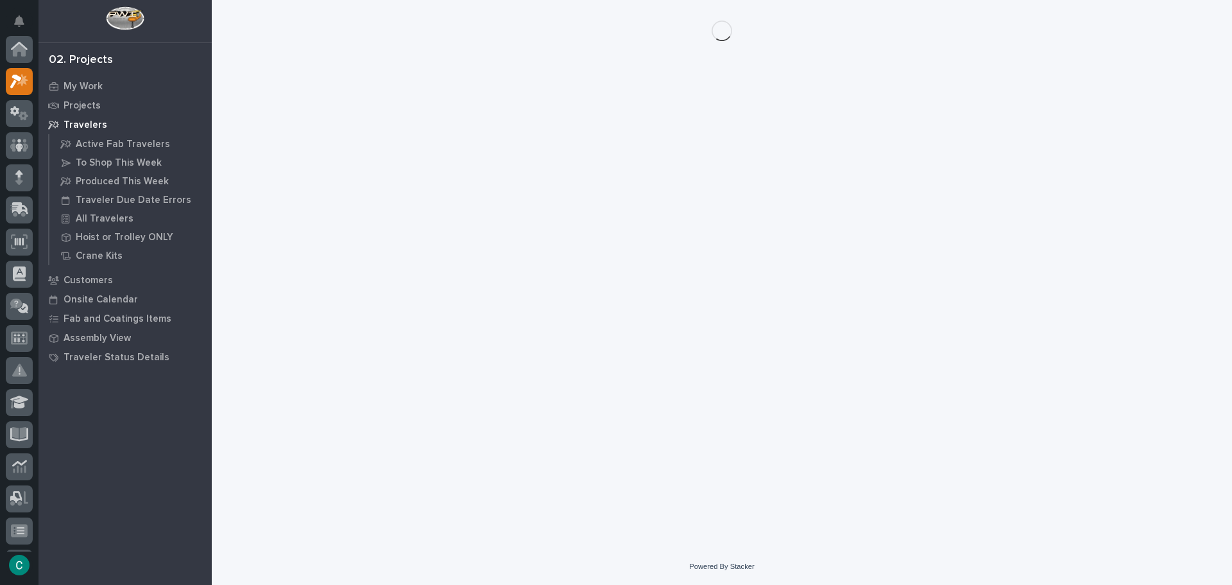
scroll to position [32, 0]
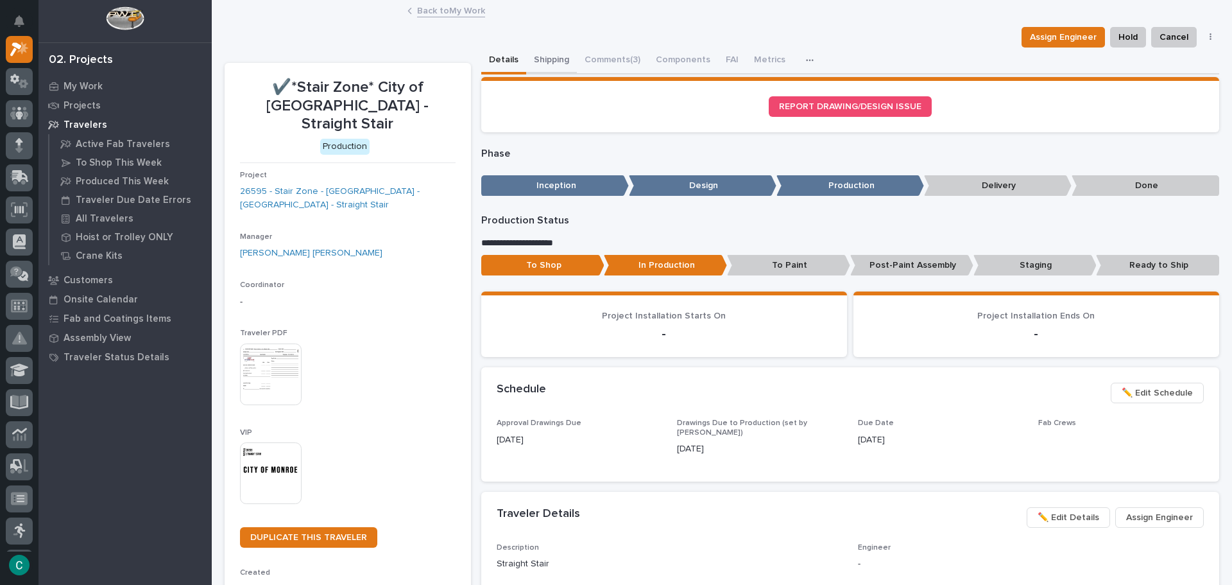
click at [561, 60] on button "Shipping" at bounding box center [551, 60] width 51 height 27
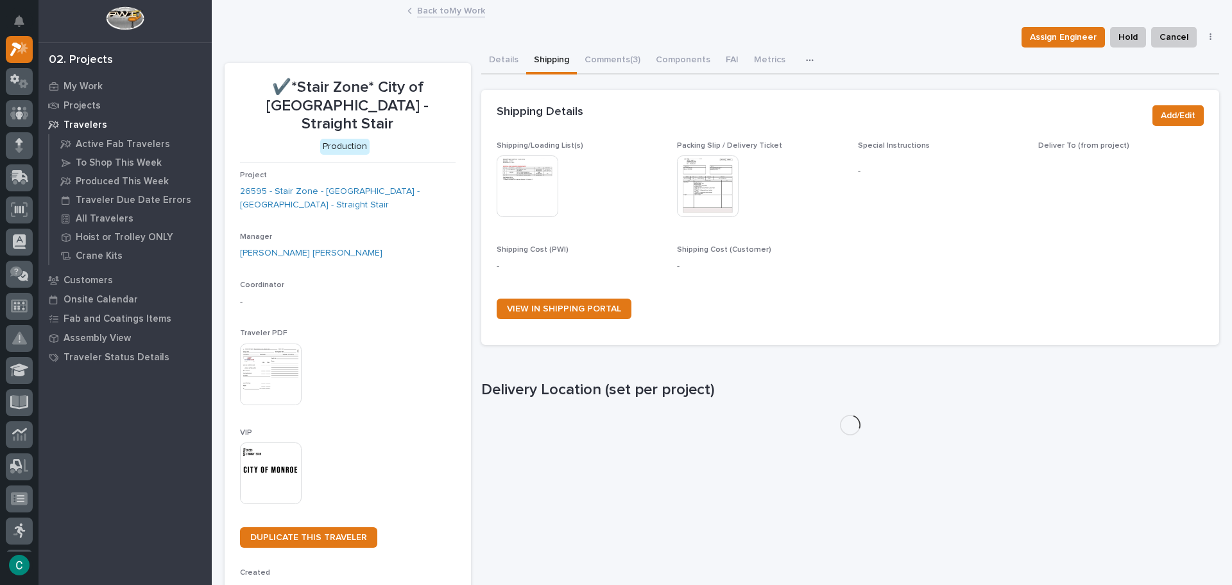
click at [524, 176] on img at bounding box center [528, 186] width 62 height 62
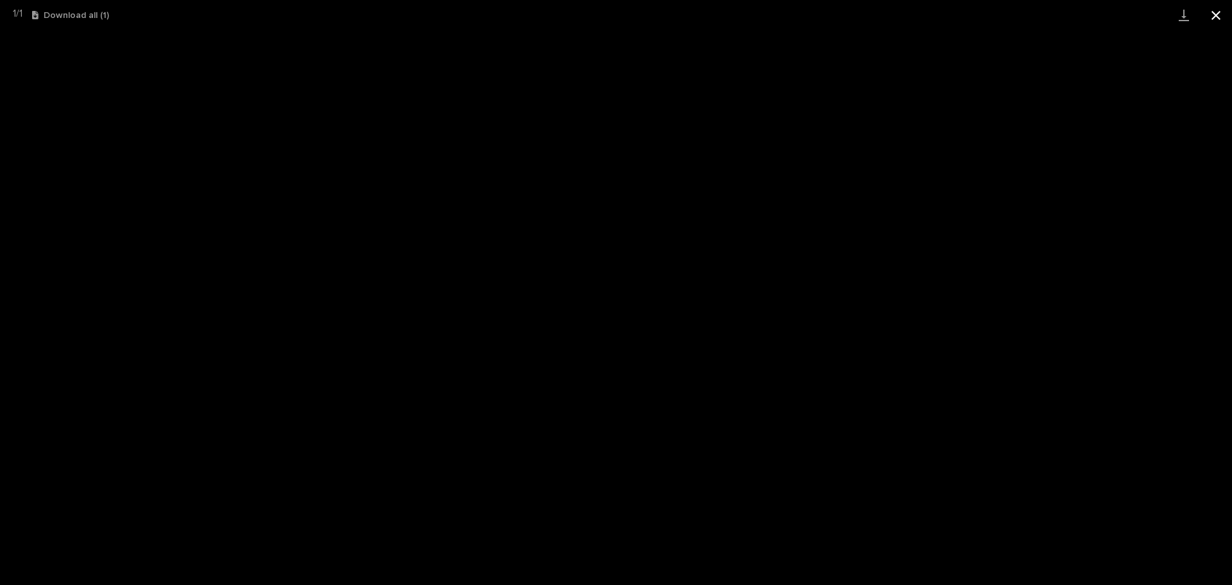
drag, startPoint x: 1223, startPoint y: 20, endPoint x: 1130, endPoint y: 26, distance: 93.3
click at [1223, 19] on button "Close gallery" at bounding box center [1216, 15] width 32 height 30
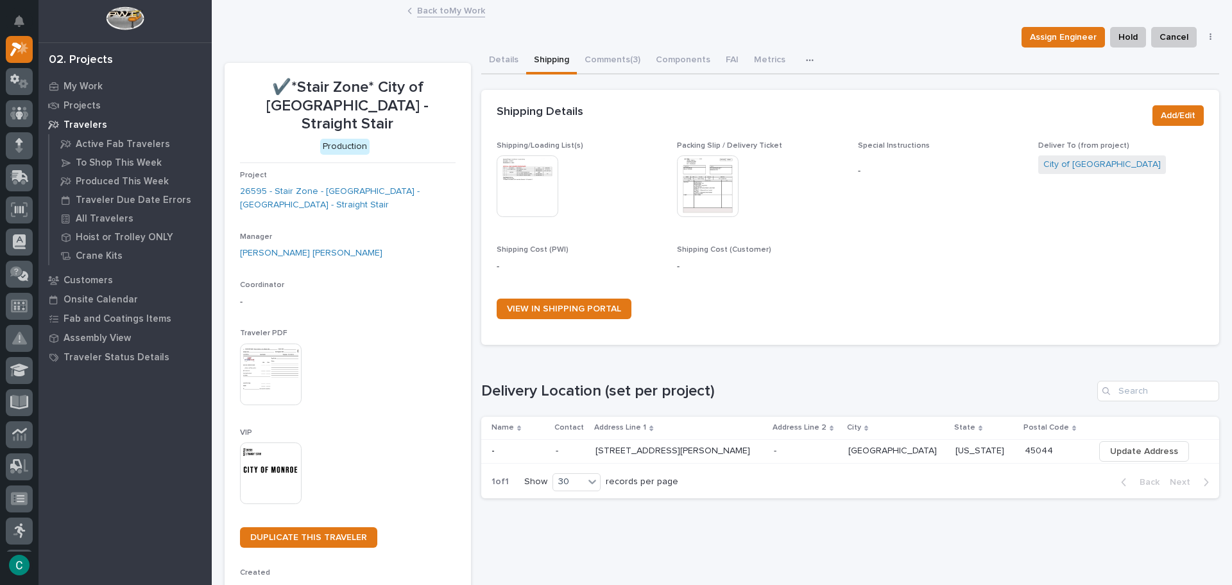
click at [443, 12] on link "Back to My Work" at bounding box center [451, 10] width 68 height 15
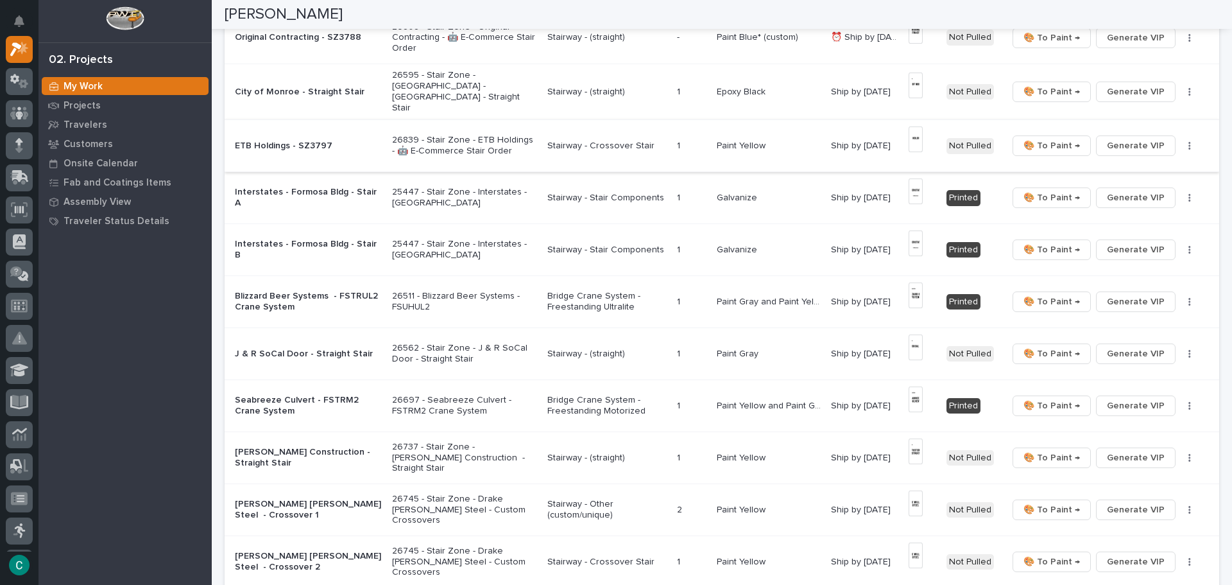
scroll to position [321, 0]
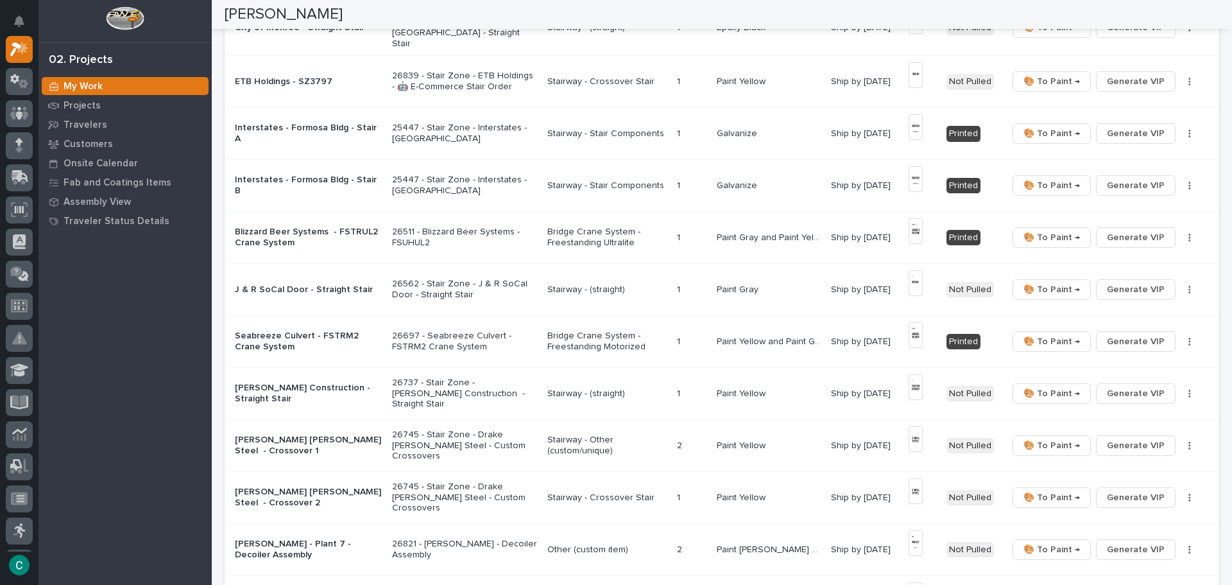
click at [567, 284] on p "Stairway - (straight)" at bounding box center [606, 289] width 119 height 11
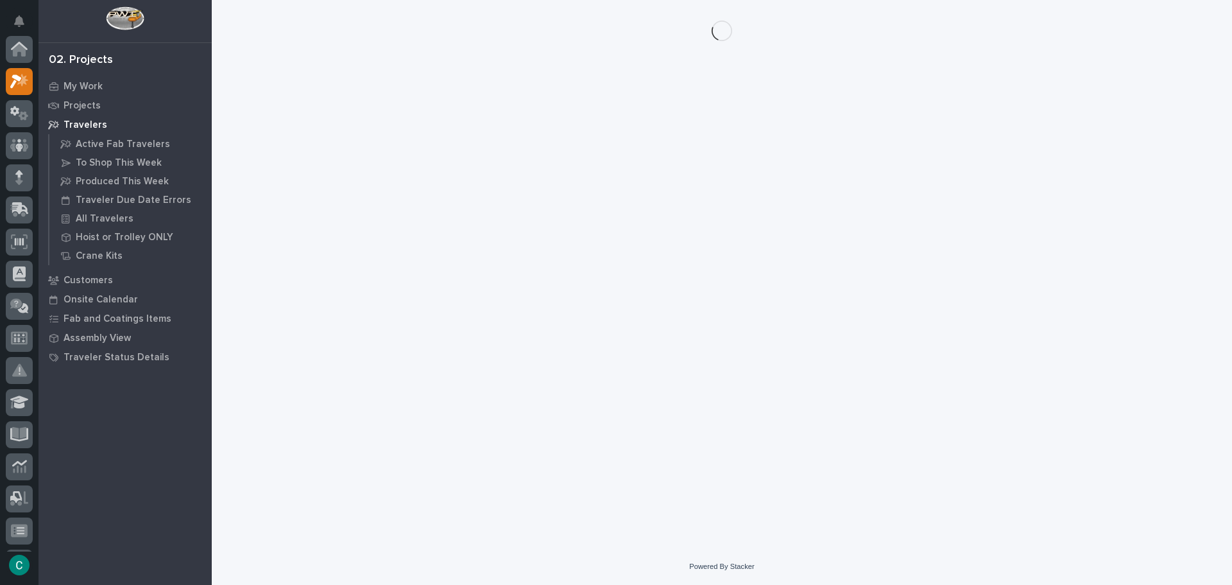
scroll to position [32, 0]
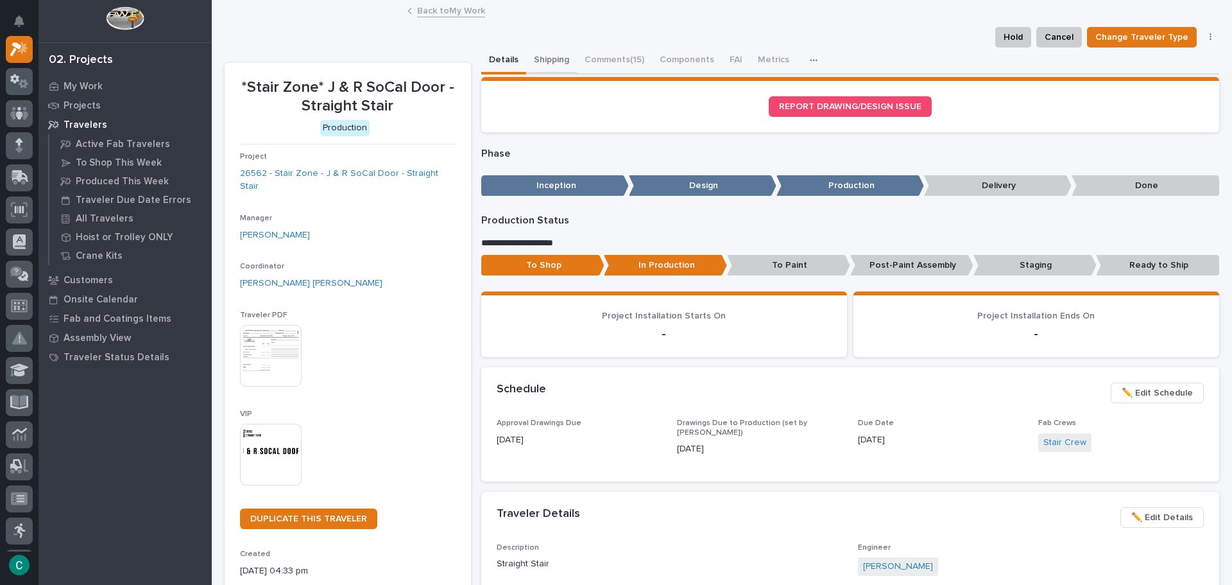
click at [553, 57] on button "Shipping" at bounding box center [551, 60] width 51 height 27
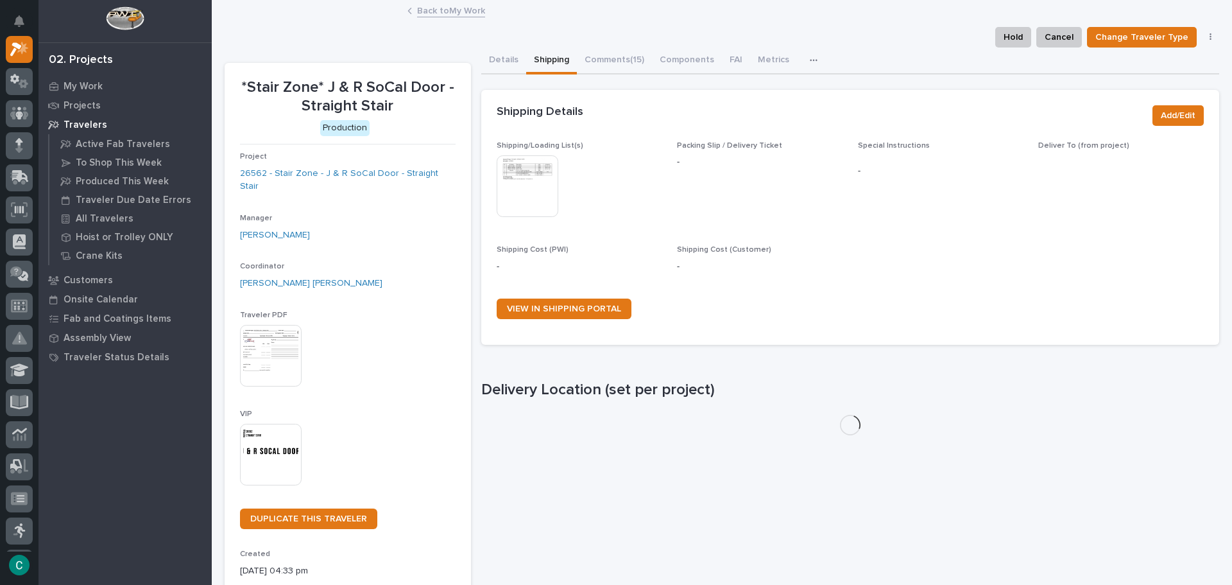
click at [540, 165] on img at bounding box center [528, 186] width 62 height 62
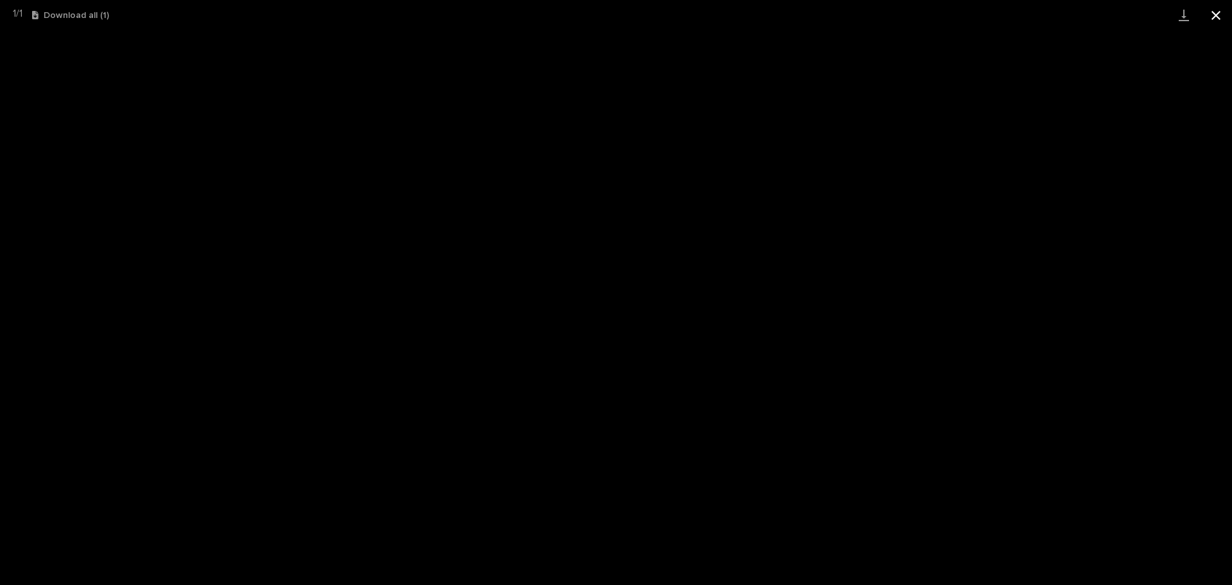
click at [1218, 12] on button "Close gallery" at bounding box center [1216, 15] width 32 height 30
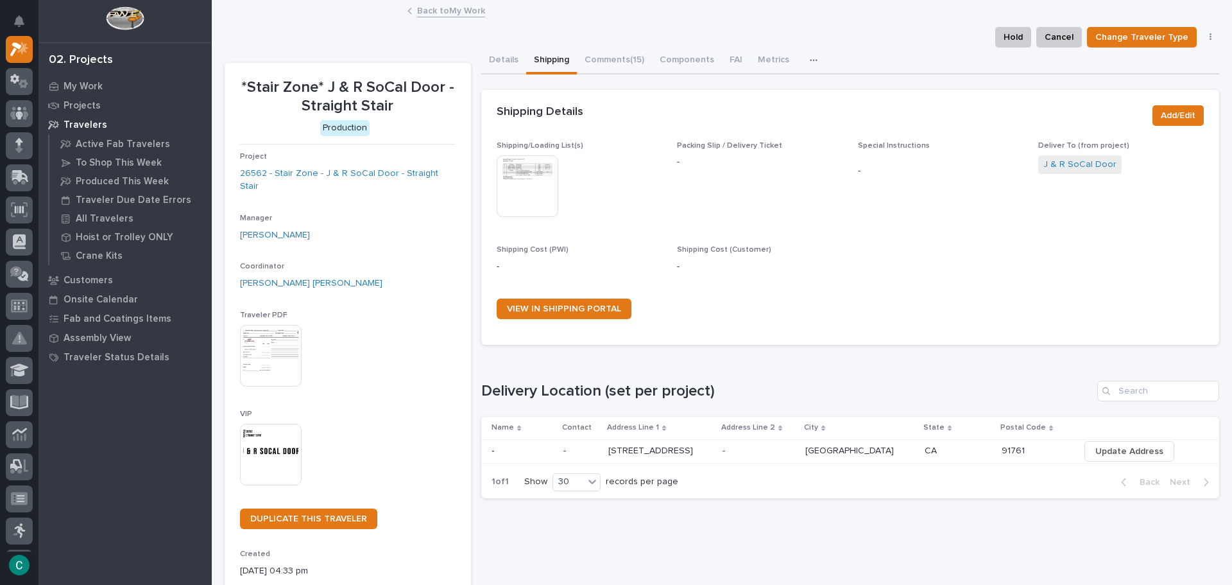
click at [472, 12] on link "Back to My Work" at bounding box center [451, 10] width 68 height 15
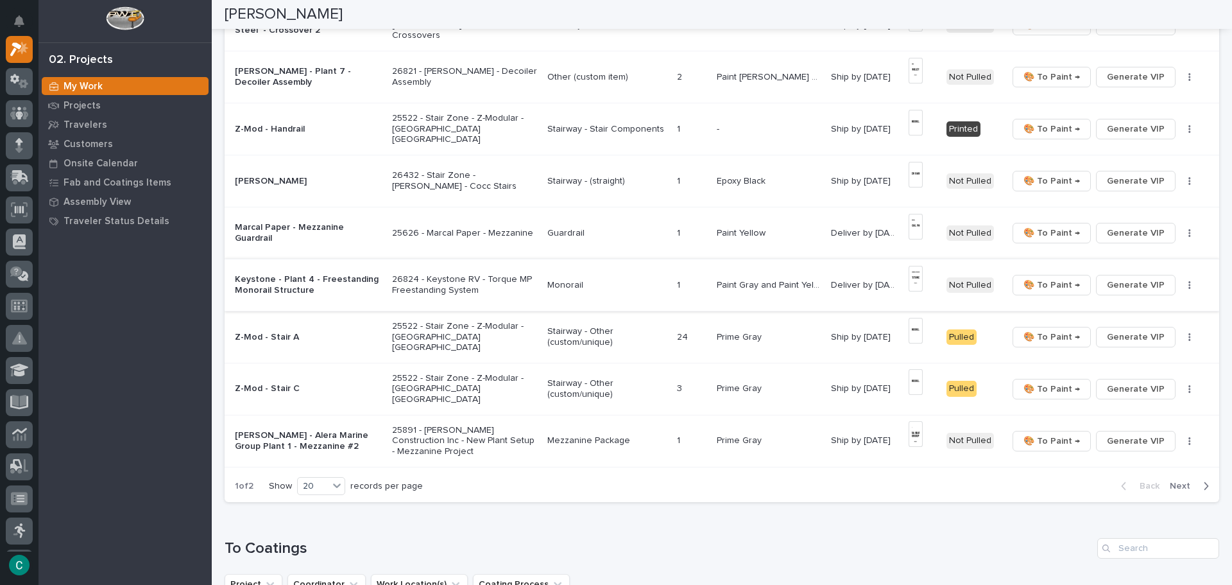
scroll to position [834, 0]
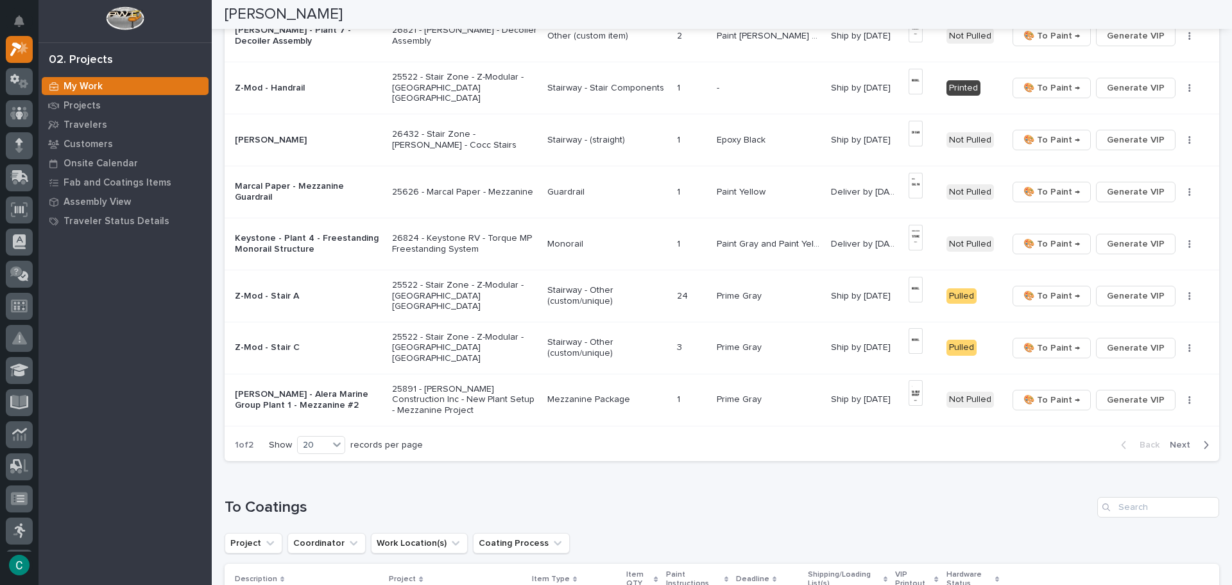
click at [490, 133] on p "26432 - Stair Zone - [PERSON_NAME] - Cocc Stairs" at bounding box center [465, 140] width 146 height 22
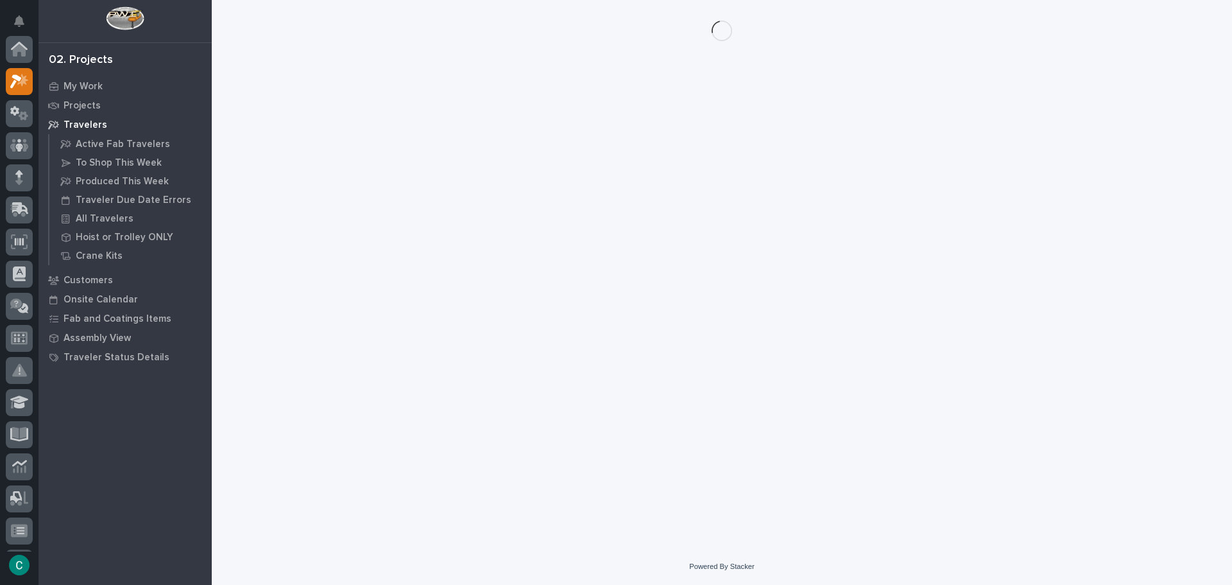
scroll to position [32, 0]
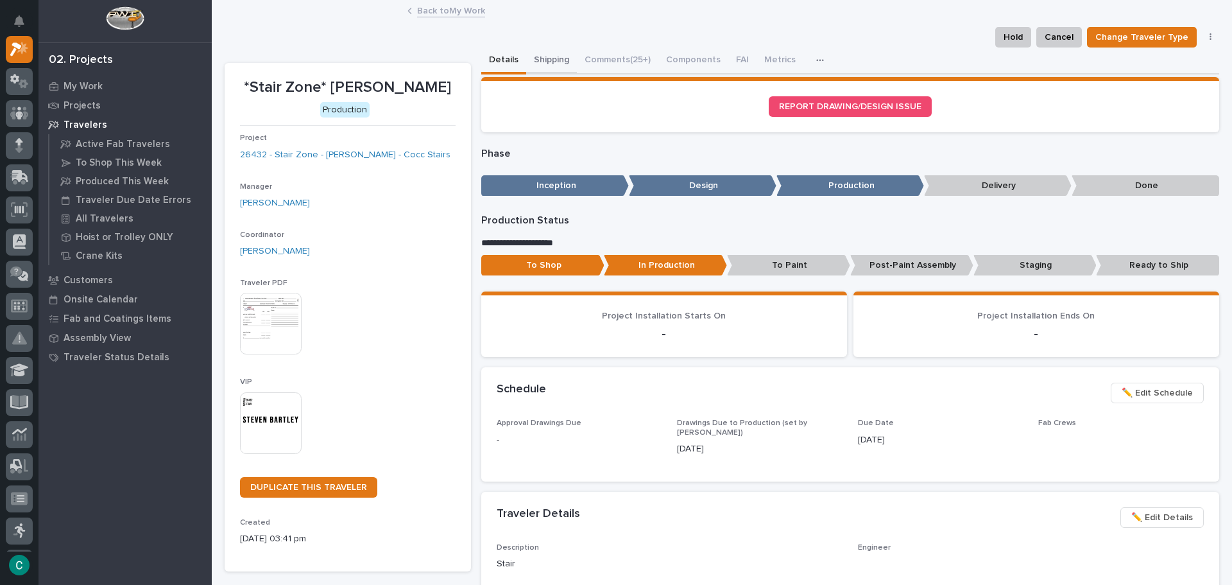
click at [536, 60] on button "Shipping" at bounding box center [551, 60] width 51 height 27
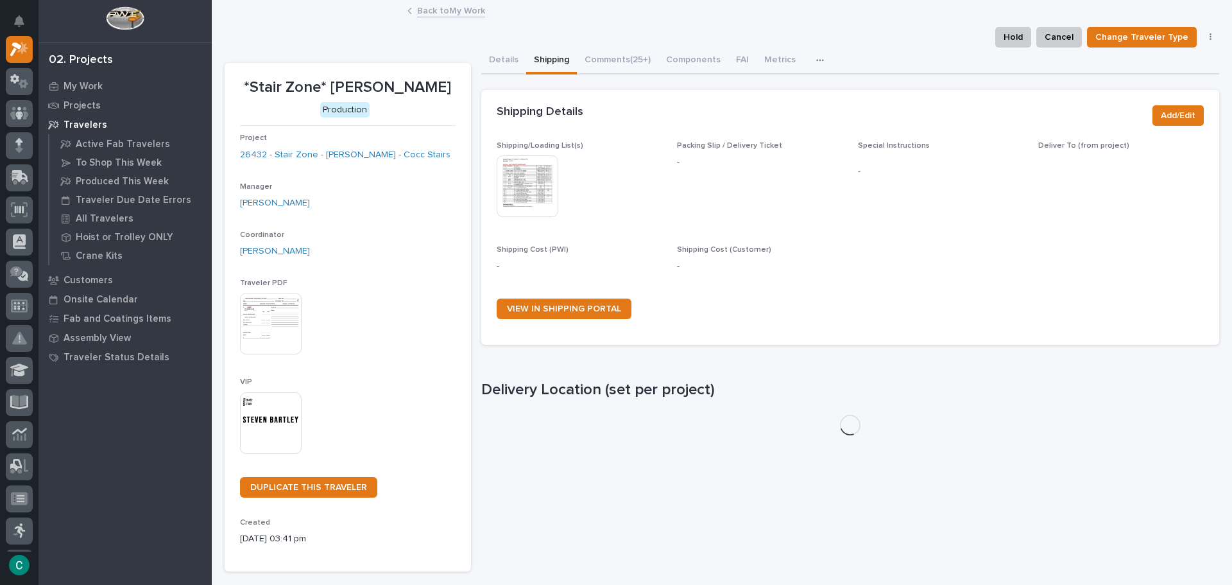
click at [508, 183] on img at bounding box center [528, 186] width 62 height 62
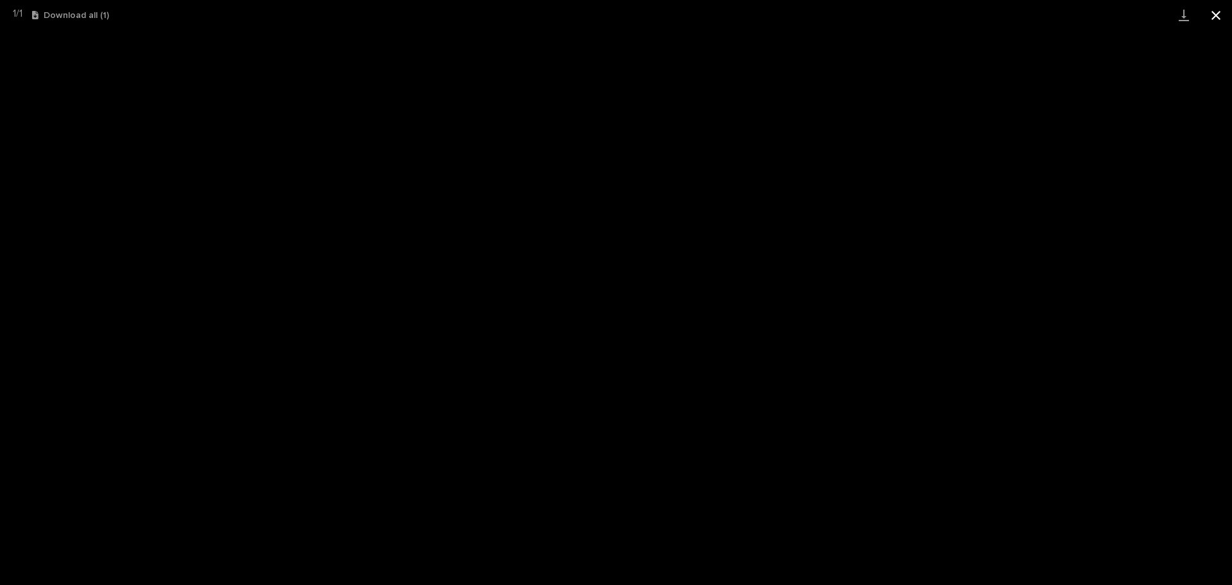
click at [1218, 12] on button "Close gallery" at bounding box center [1216, 15] width 32 height 30
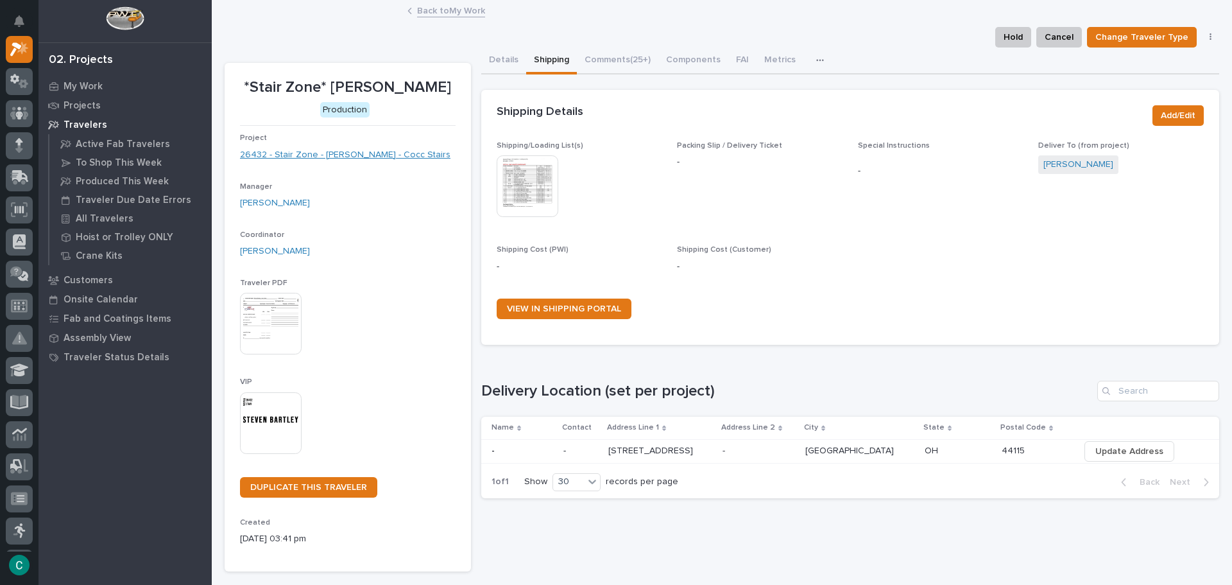
click at [327, 162] on link "26432 - Stair Zone - [PERSON_NAME] - Cocc Stairs" at bounding box center [345, 154] width 210 height 13
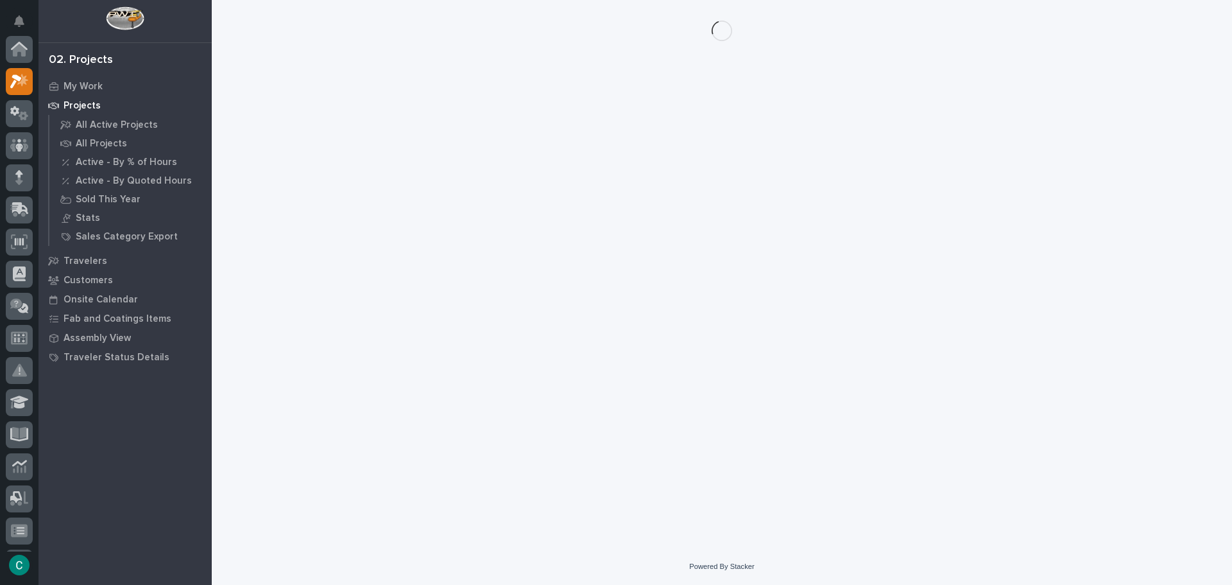
scroll to position [32, 0]
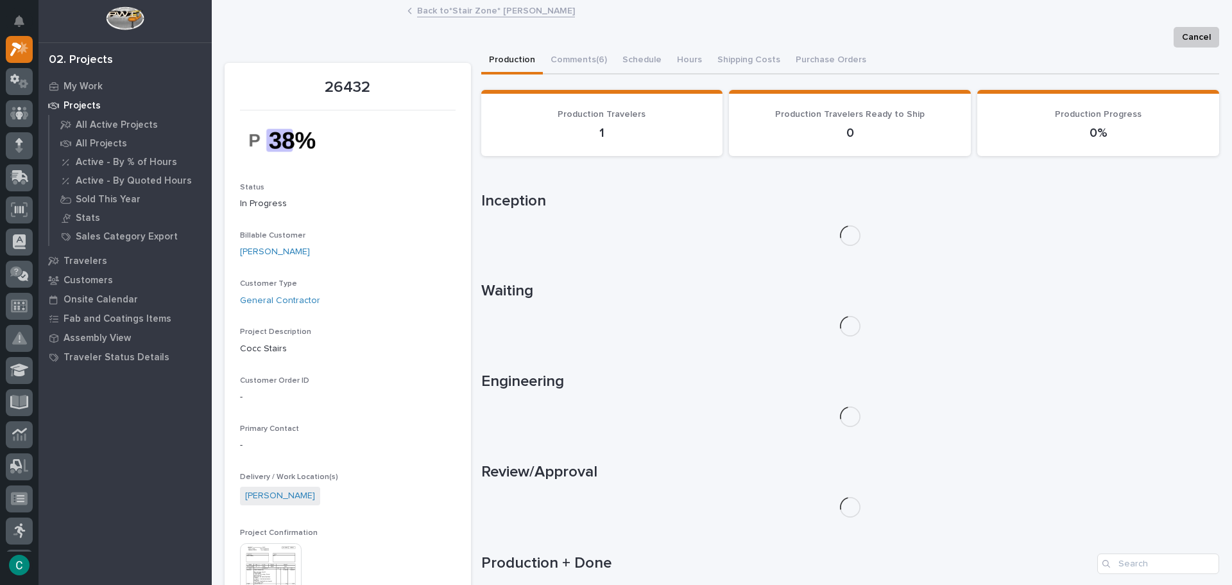
click at [273, 561] on img at bounding box center [271, 574] width 62 height 62
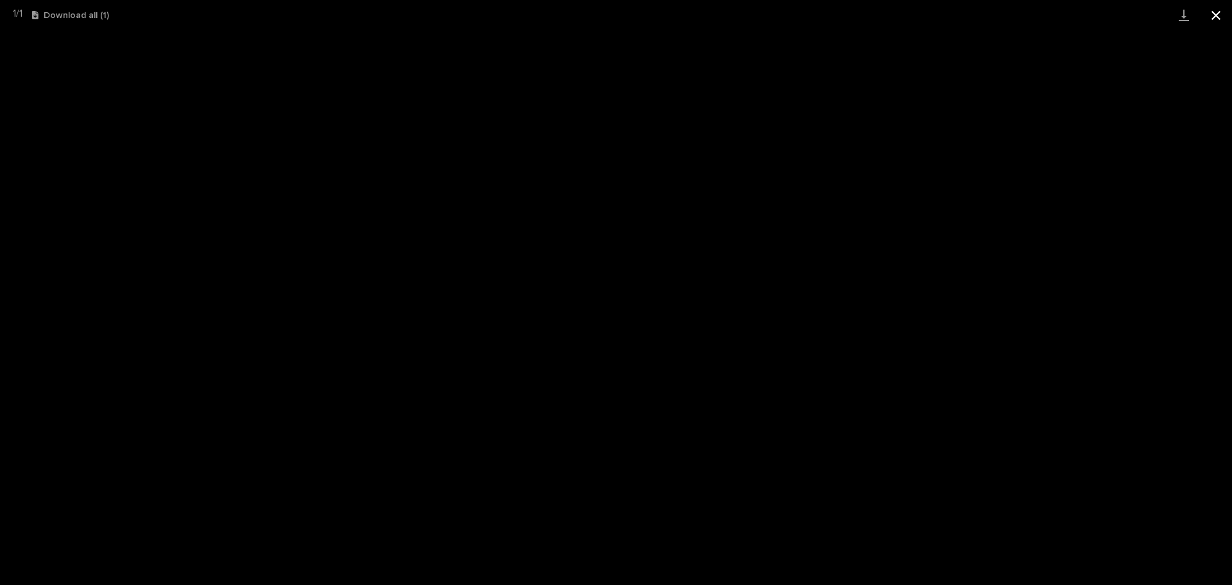
click at [1209, 13] on button "Close gallery" at bounding box center [1216, 15] width 32 height 30
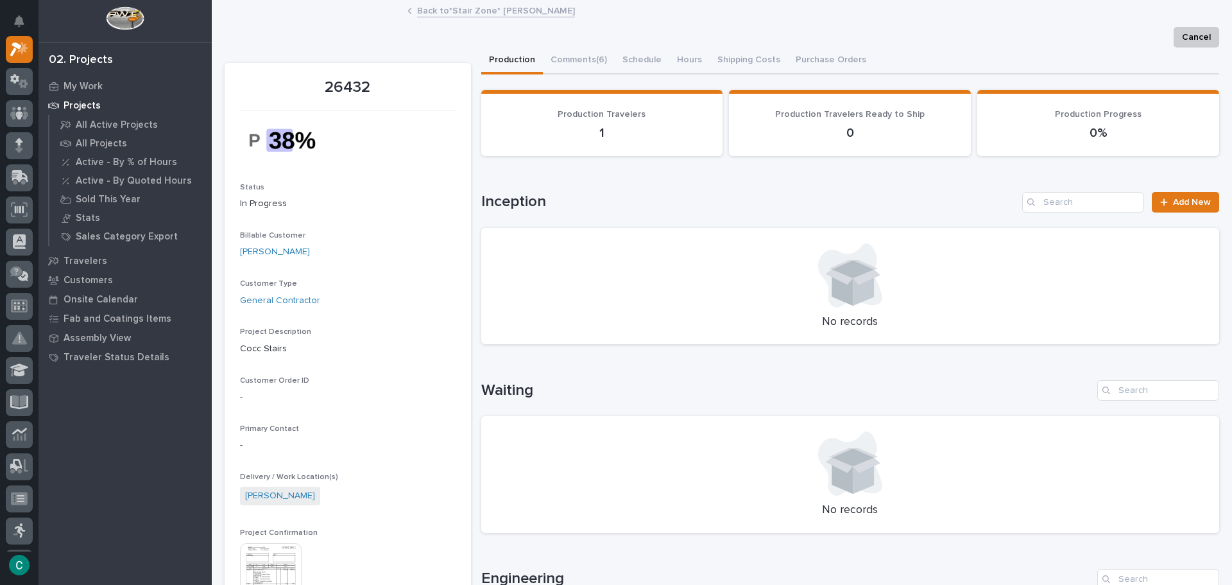
click at [472, 10] on link "Back to *Stair Zone* [PERSON_NAME]" at bounding box center [496, 10] width 158 height 15
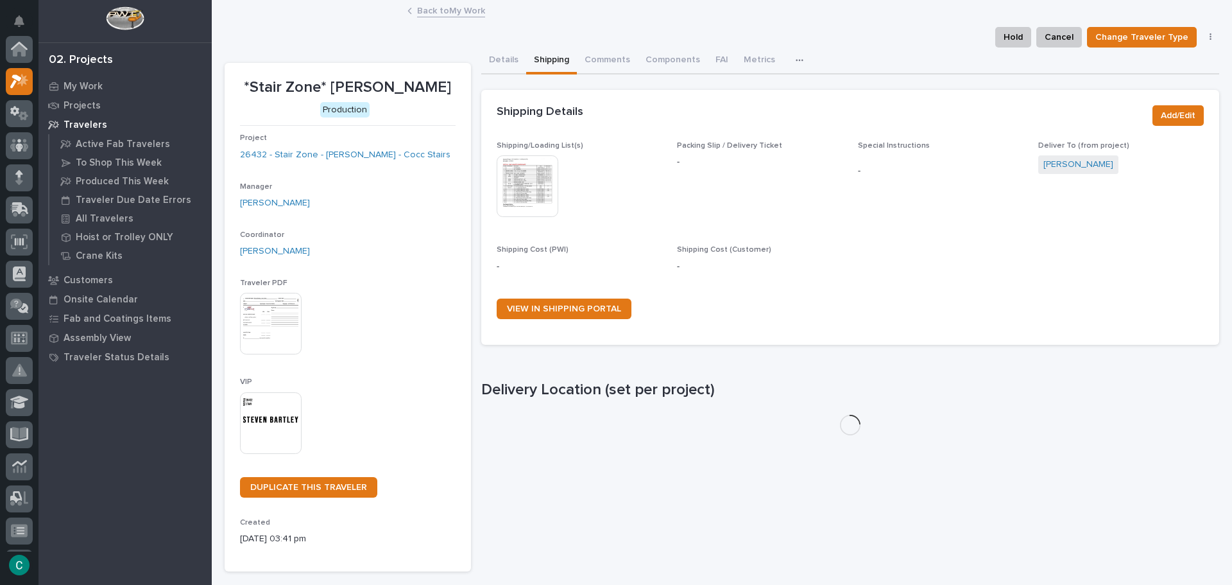
scroll to position [32, 0]
click at [452, 6] on link "Back to My Work" at bounding box center [451, 10] width 68 height 15
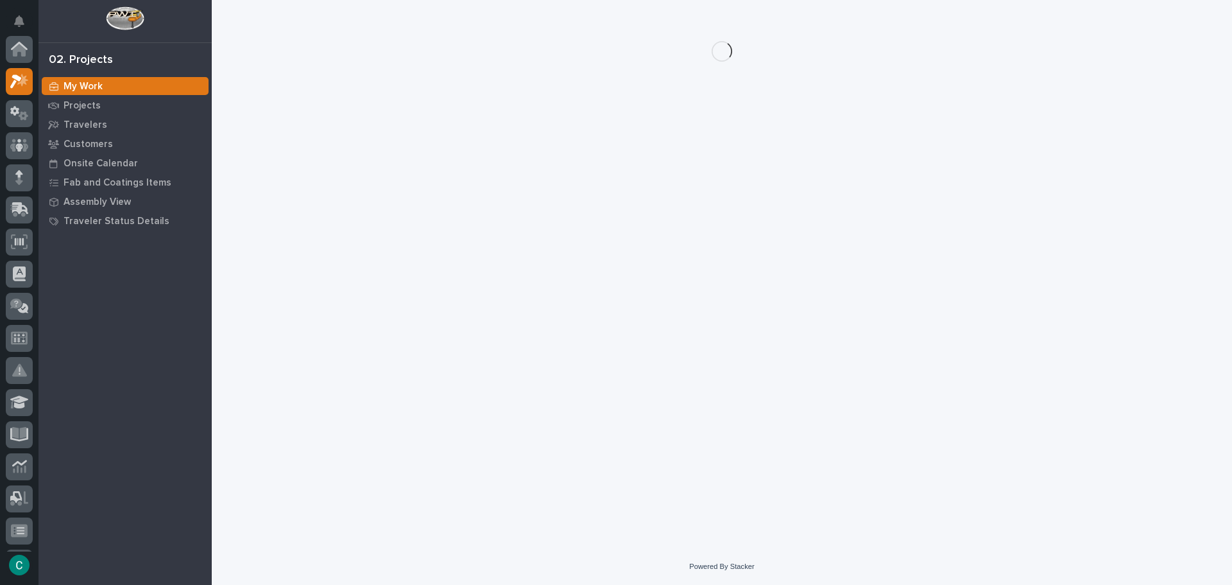
scroll to position [32, 0]
